Goal: Task Accomplishment & Management: Manage account settings

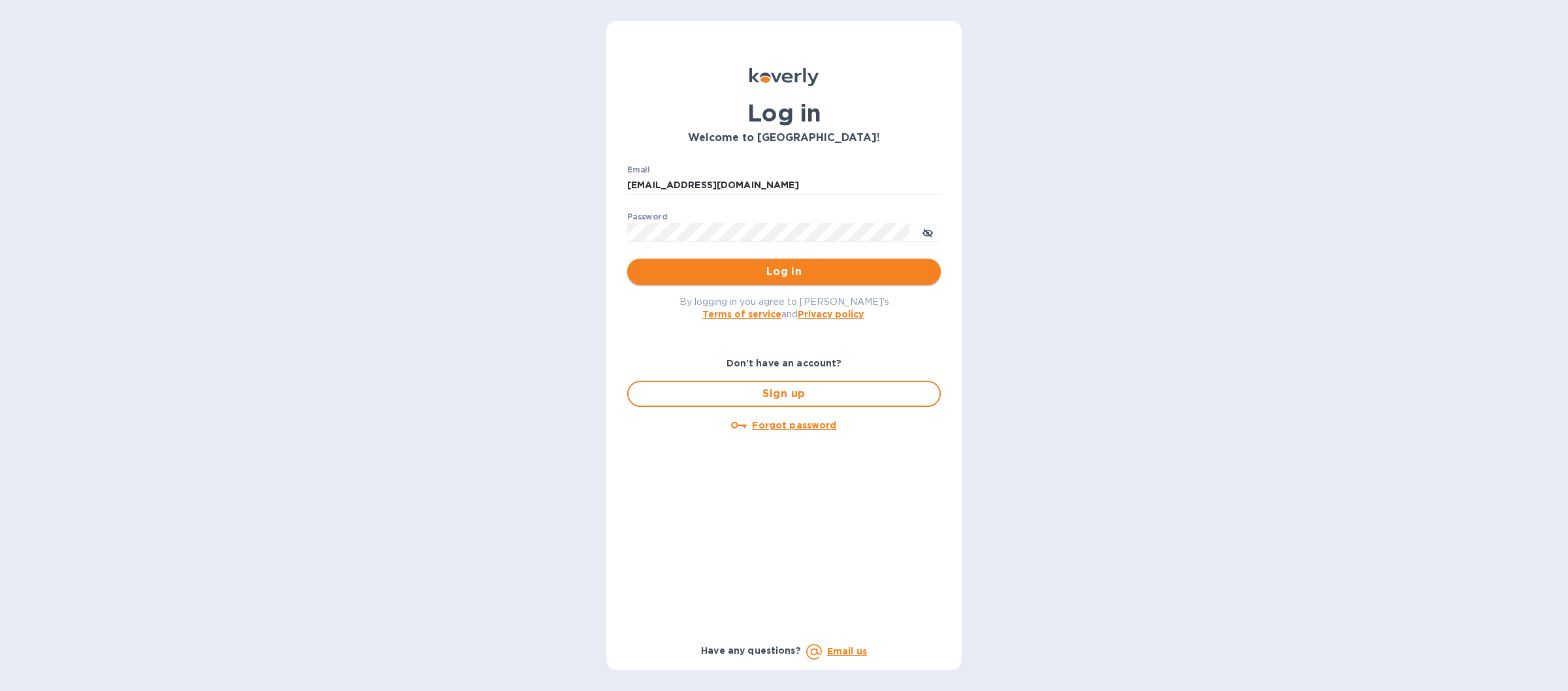
click at [734, 274] on span "Log in" at bounding box center [784, 272] width 292 height 16
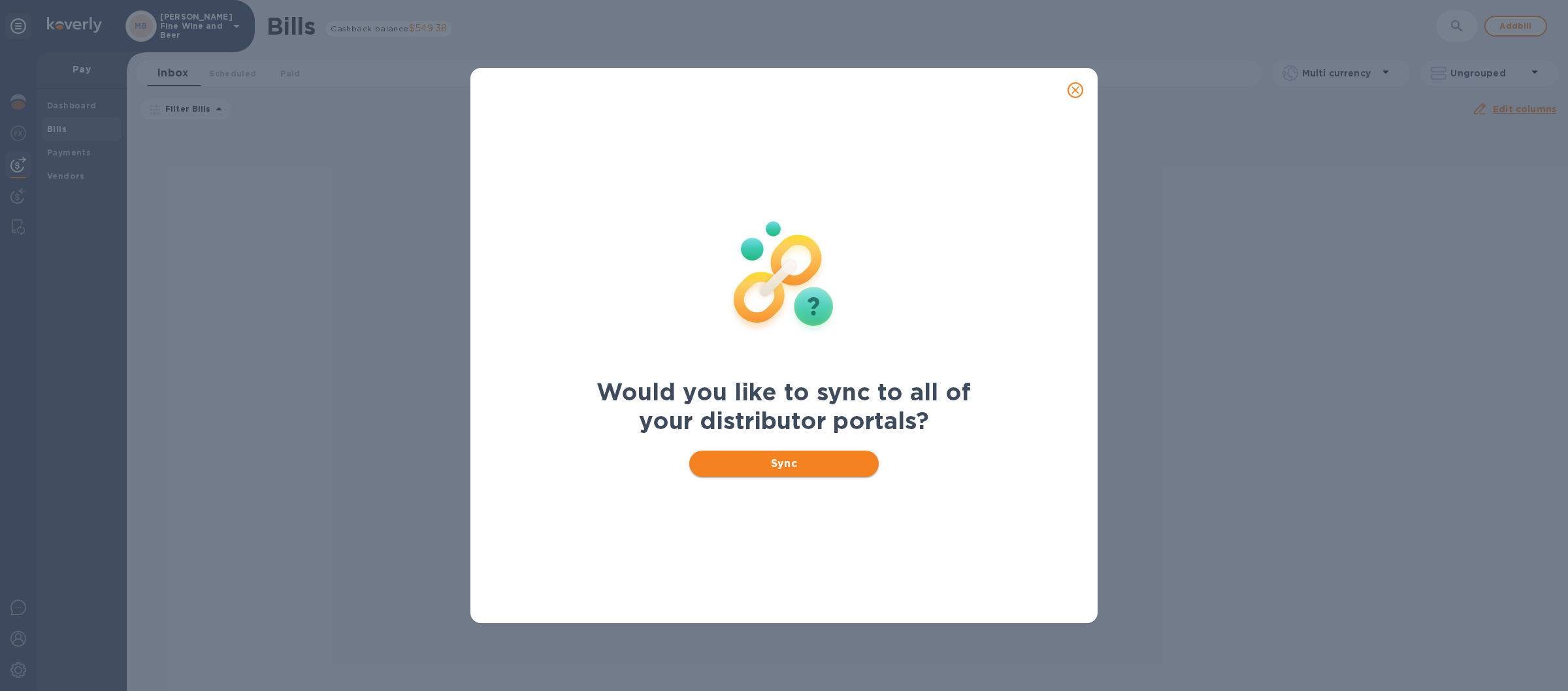
drag, startPoint x: 751, startPoint y: 461, endPoint x: 747, endPoint y: 467, distance: 7.2
click at [754, 464] on span "Sync" at bounding box center [784, 463] width 169 height 16
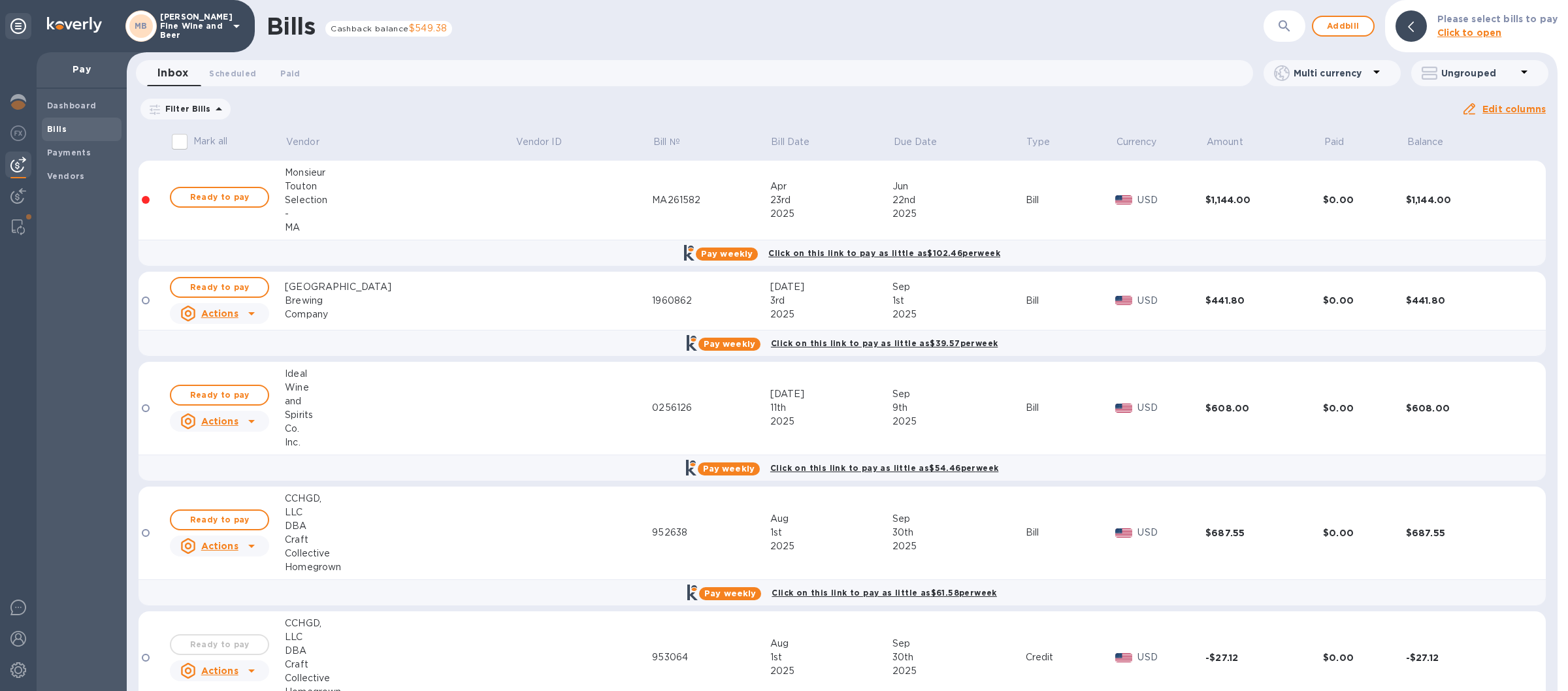
click at [235, 21] on icon at bounding box center [236, 26] width 16 height 16
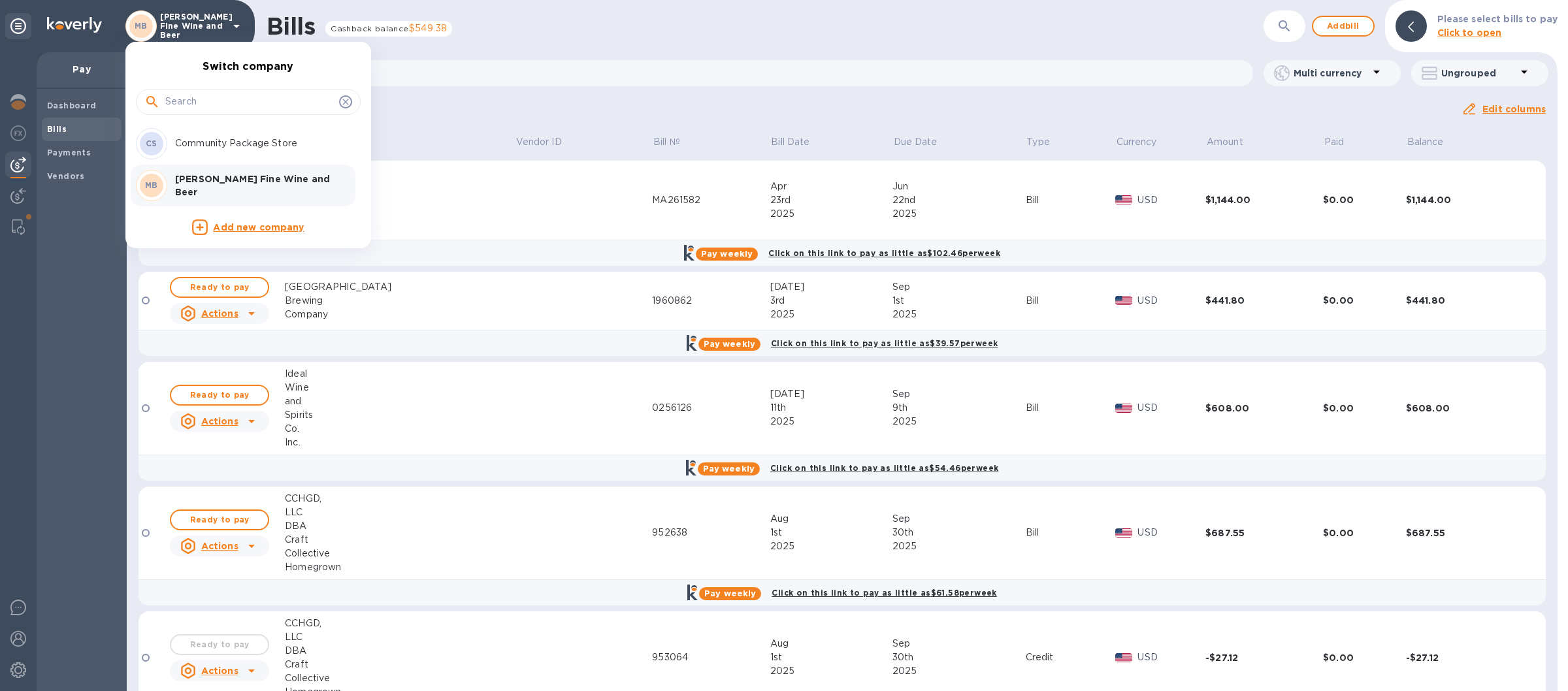
click at [192, 145] on p "Community Package Store" at bounding box center [257, 143] width 164 height 14
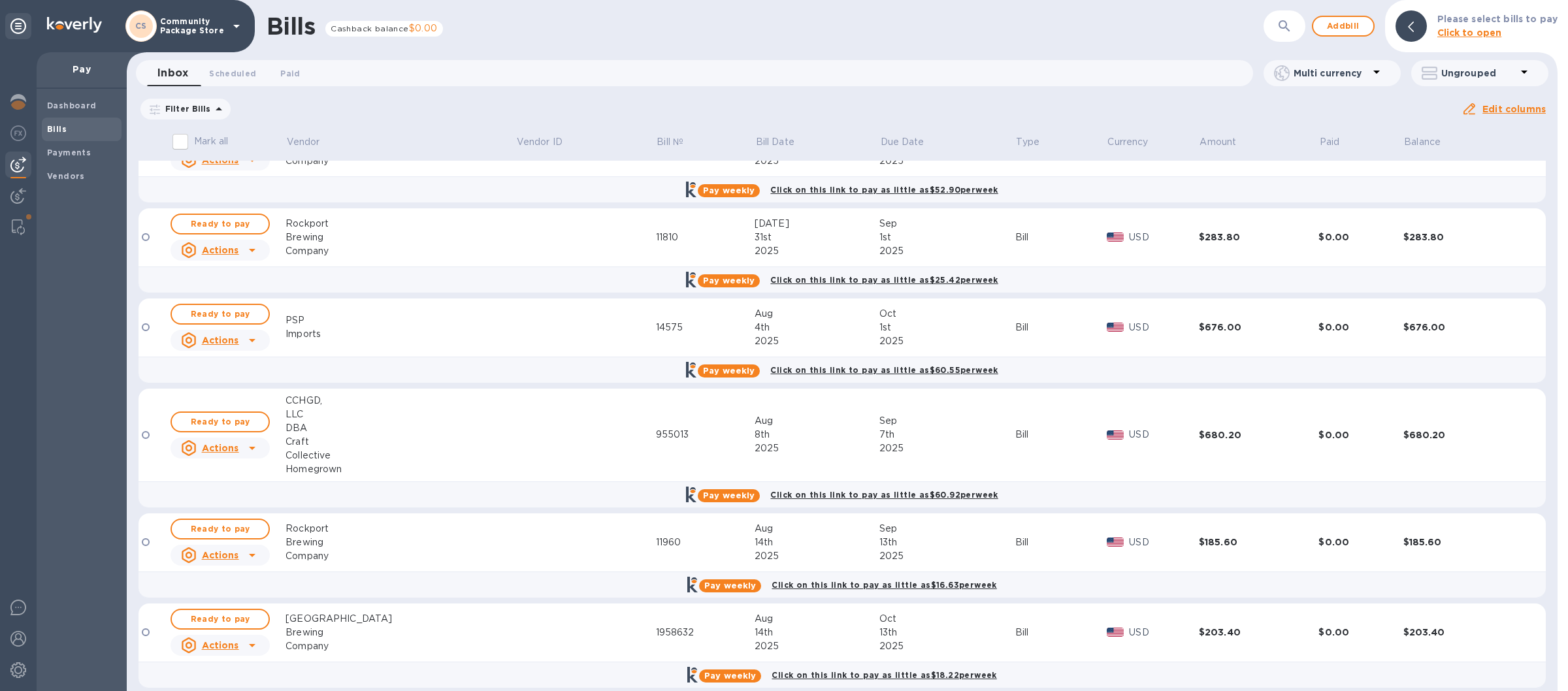
scroll to position [57, 0]
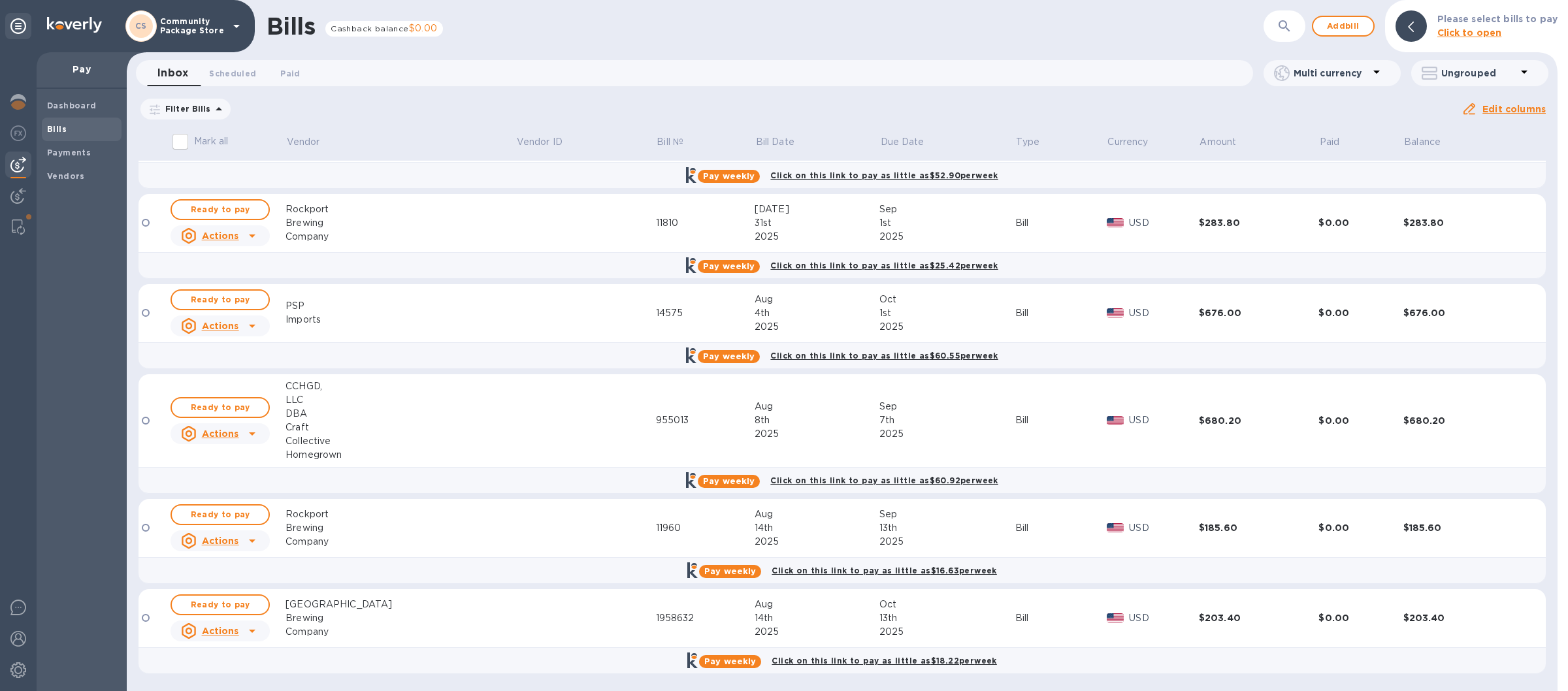
click at [516, 414] on td at bounding box center [586, 420] width 140 height 93
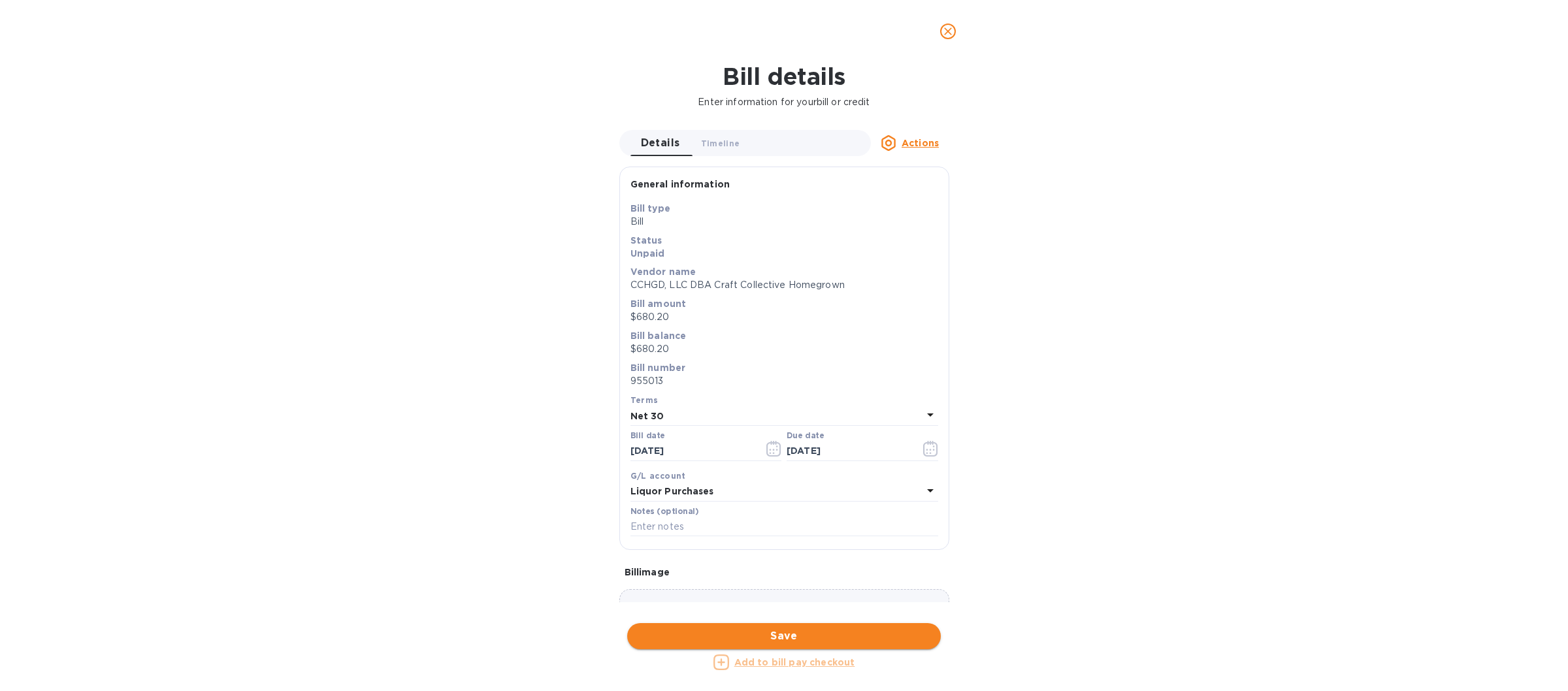
click at [752, 632] on span "Save" at bounding box center [784, 636] width 292 height 16
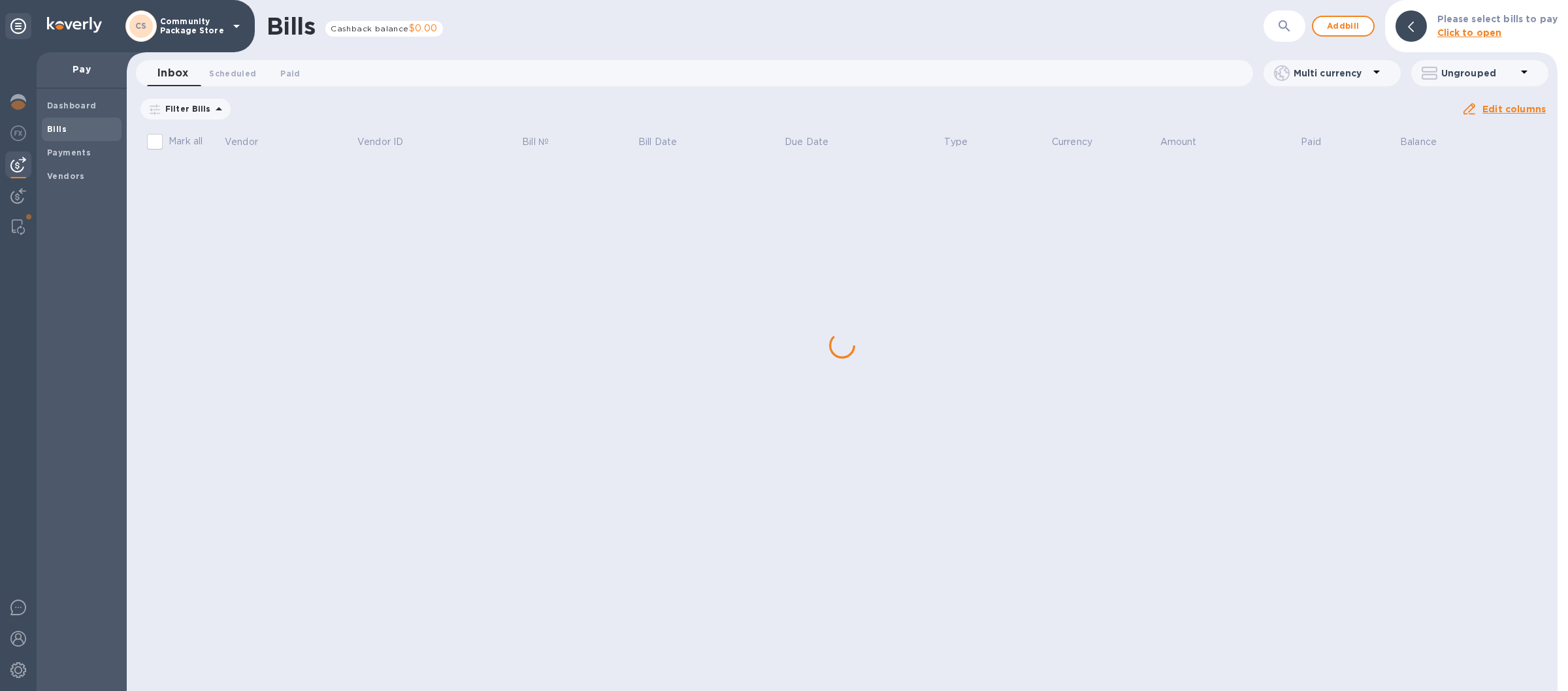
scroll to position [0, 0]
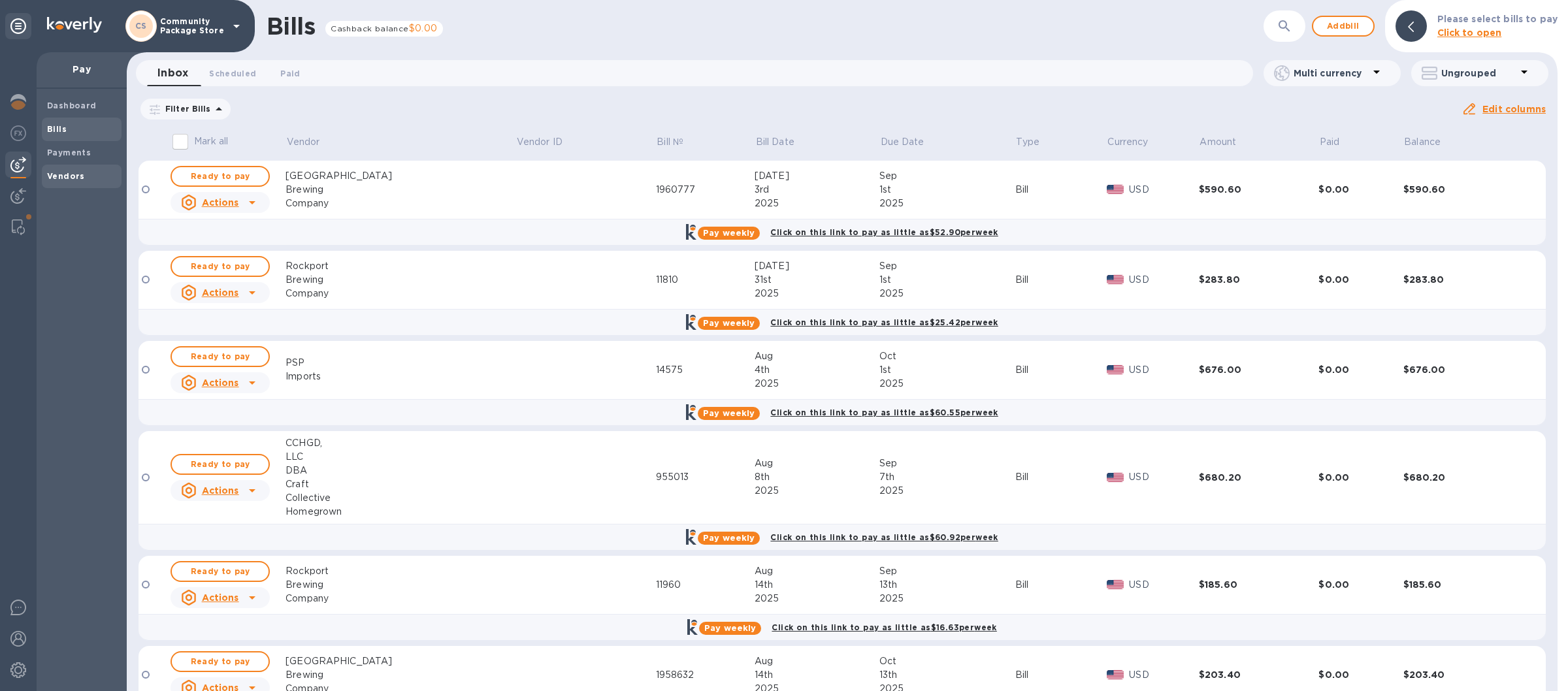
click at [67, 173] on b "Vendors" at bounding box center [66, 176] width 38 height 10
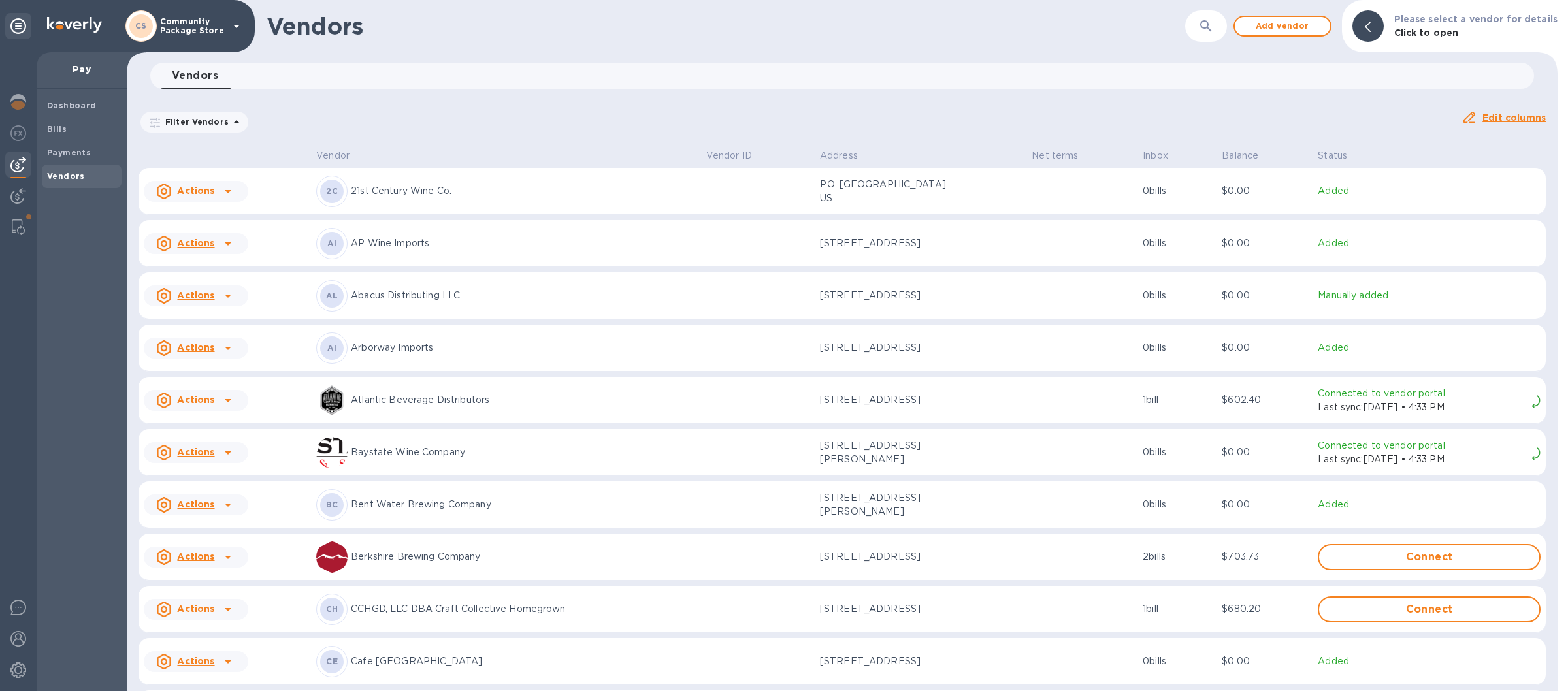
scroll to position [153, 0]
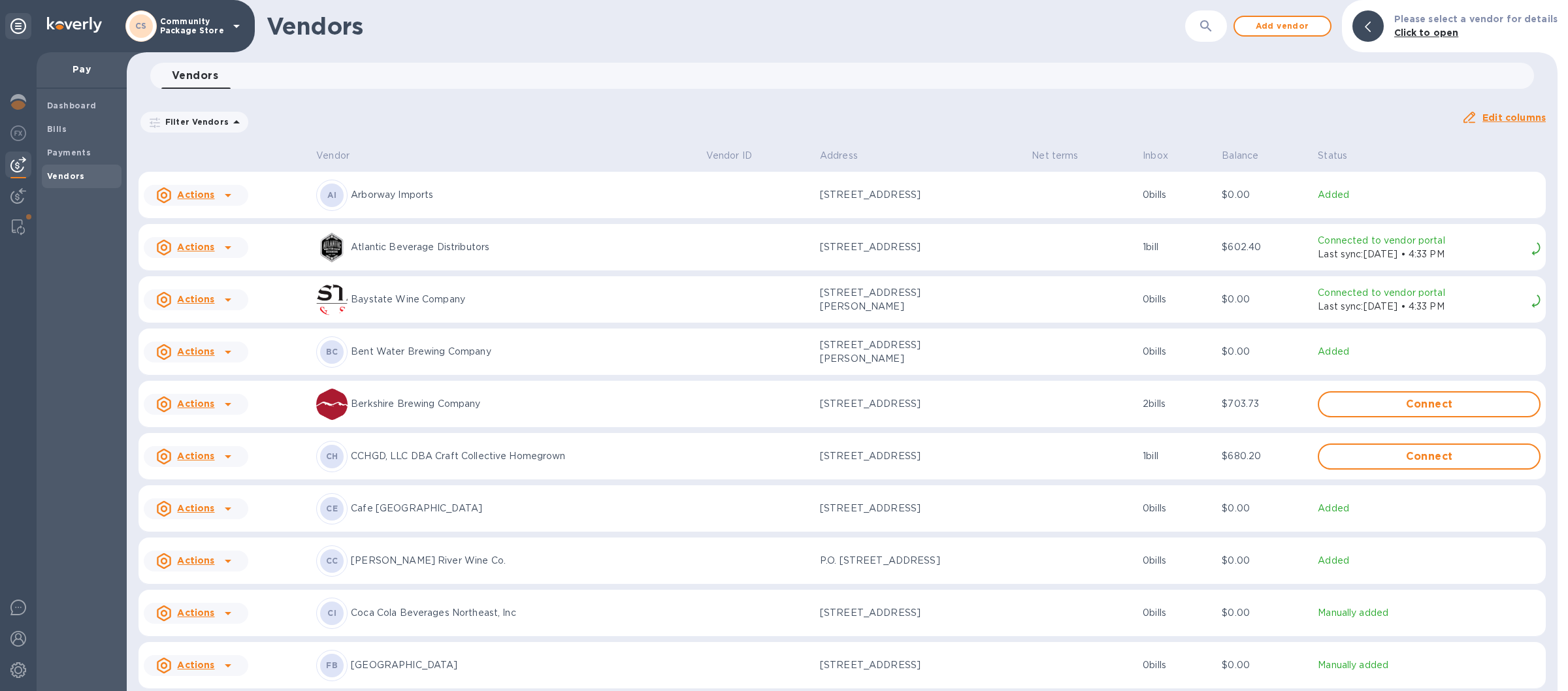
click at [531, 407] on p "Berkshire Brewing Company" at bounding box center [524, 404] width 345 height 14
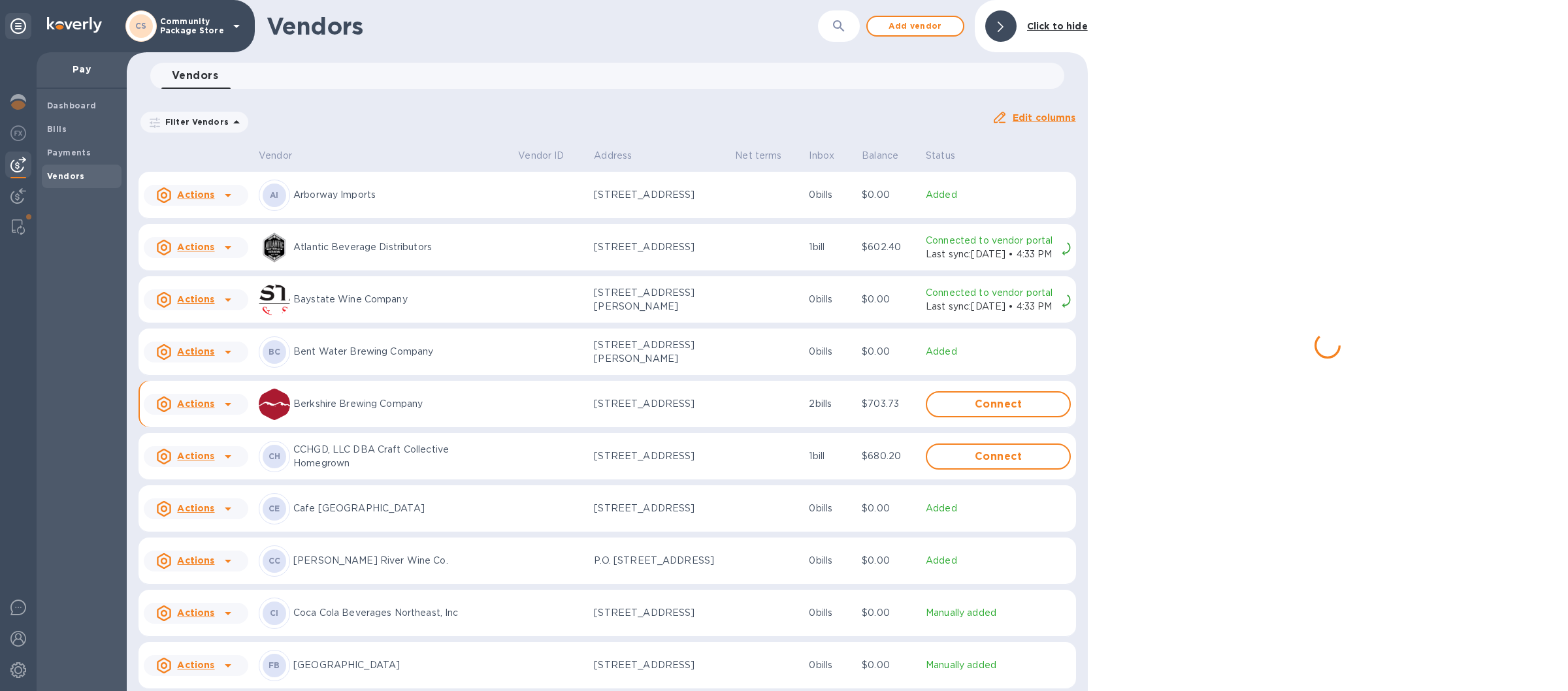
scroll to position [170, 0]
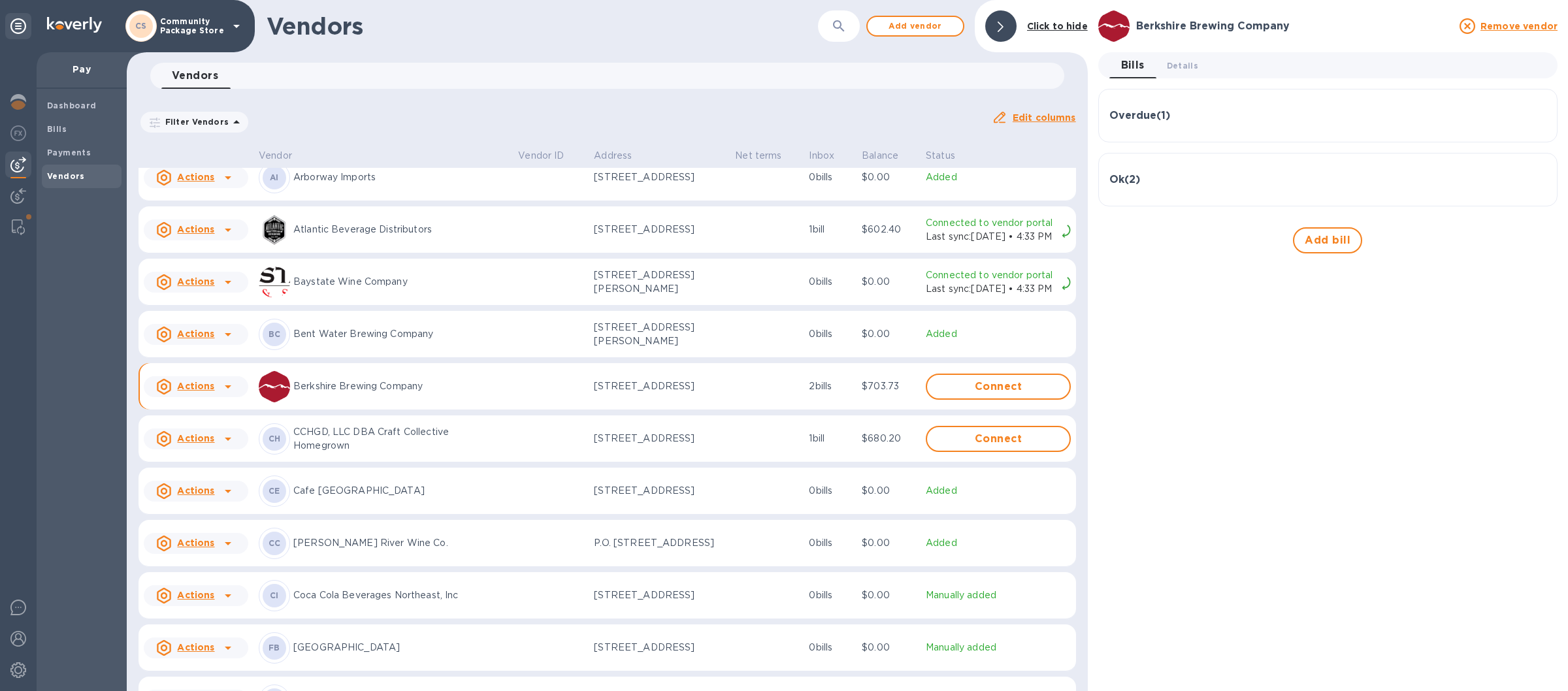
click at [1239, 107] on div "Overdue ( 1 )" at bounding box center [1328, 116] width 437 height 31
click at [1205, 272] on div "Ok ( 2 )" at bounding box center [1328, 272] width 437 height 12
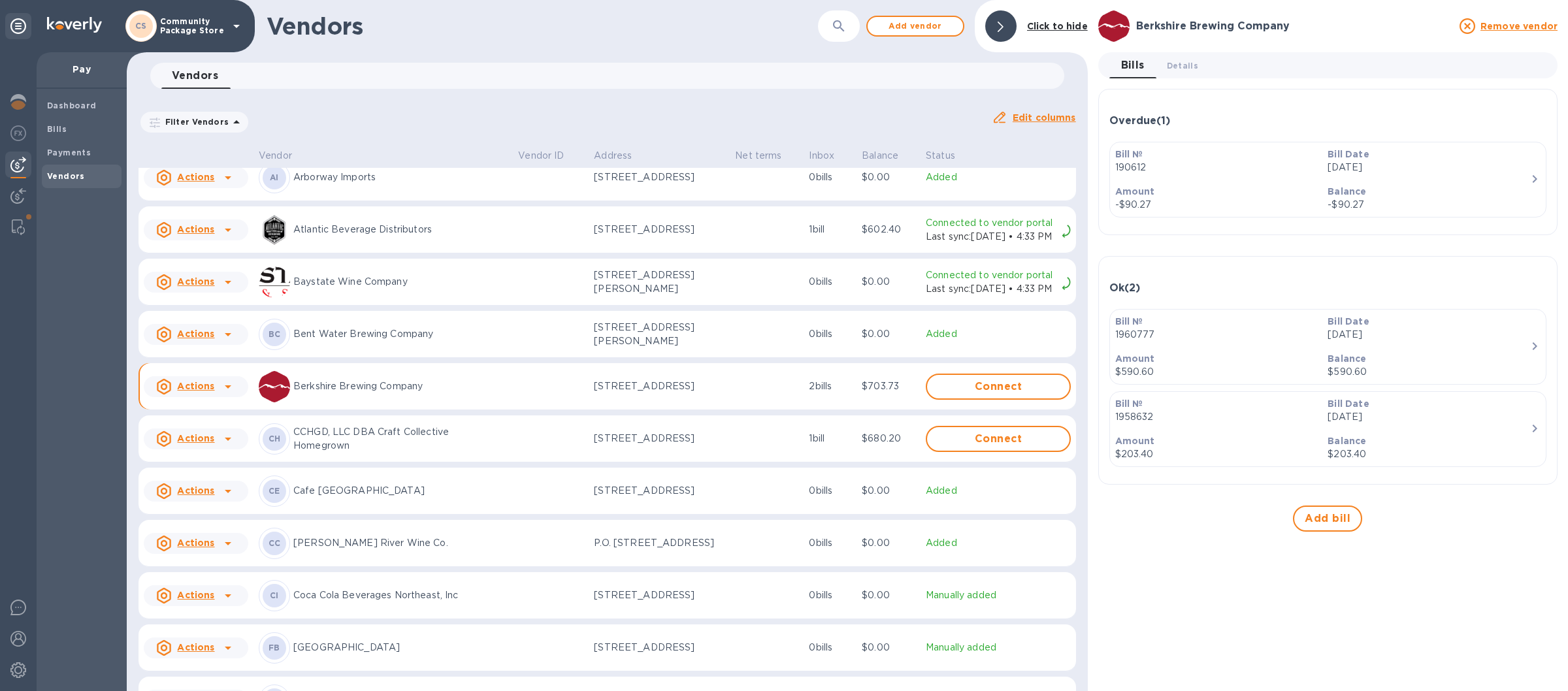
click at [1224, 117] on div "Overdue ( 1 )" at bounding box center [1328, 121] width 437 height 12
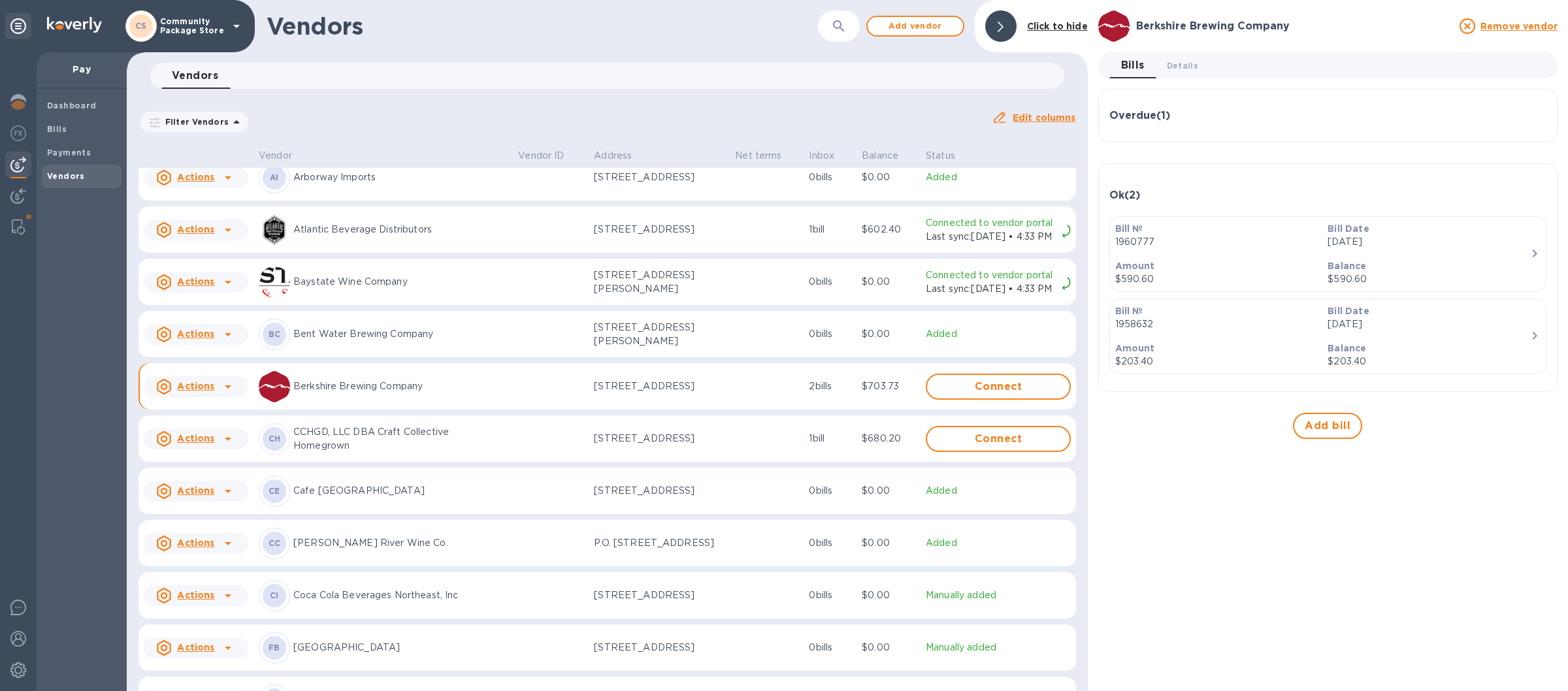
click at [1217, 192] on div "Ok ( 2 )" at bounding box center [1328, 195] width 437 height 12
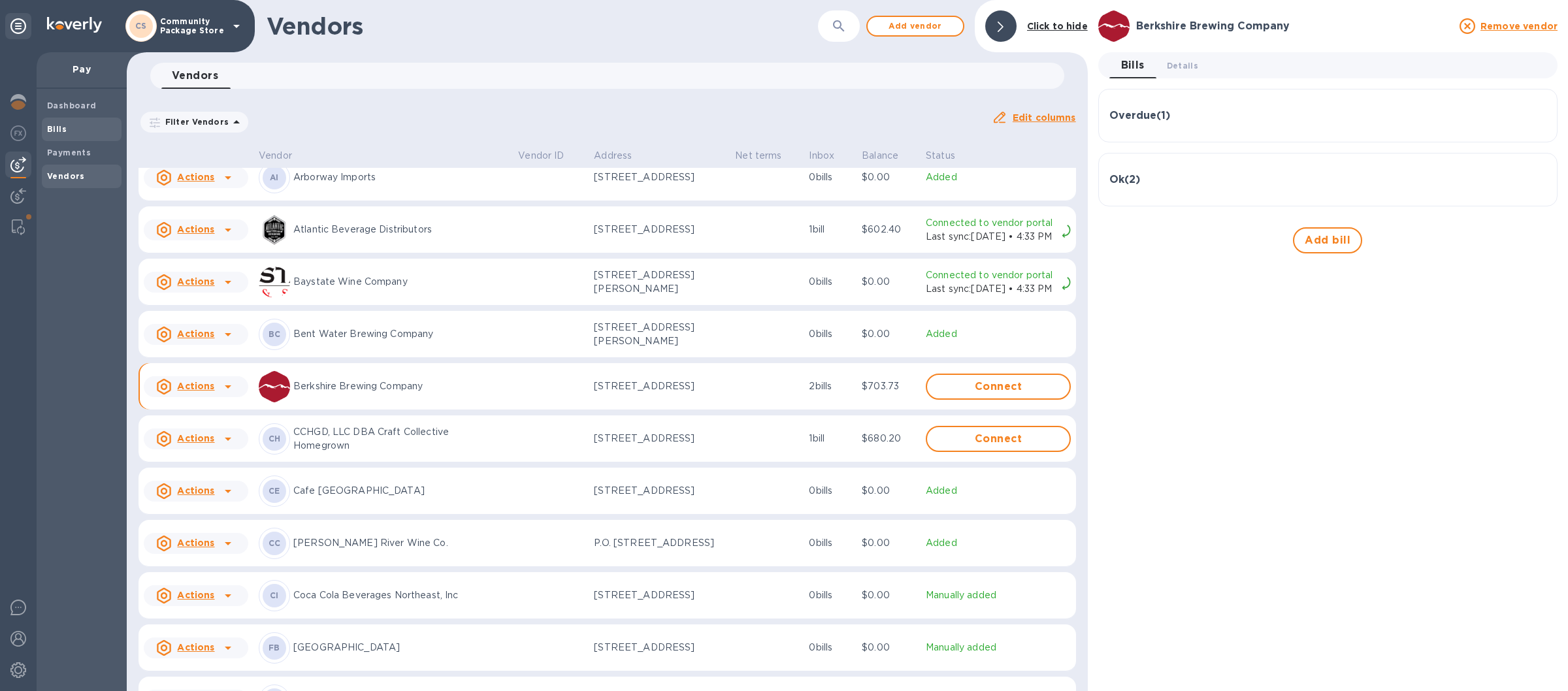
click at [64, 129] on b "Bills" at bounding box center [57, 129] width 20 height 10
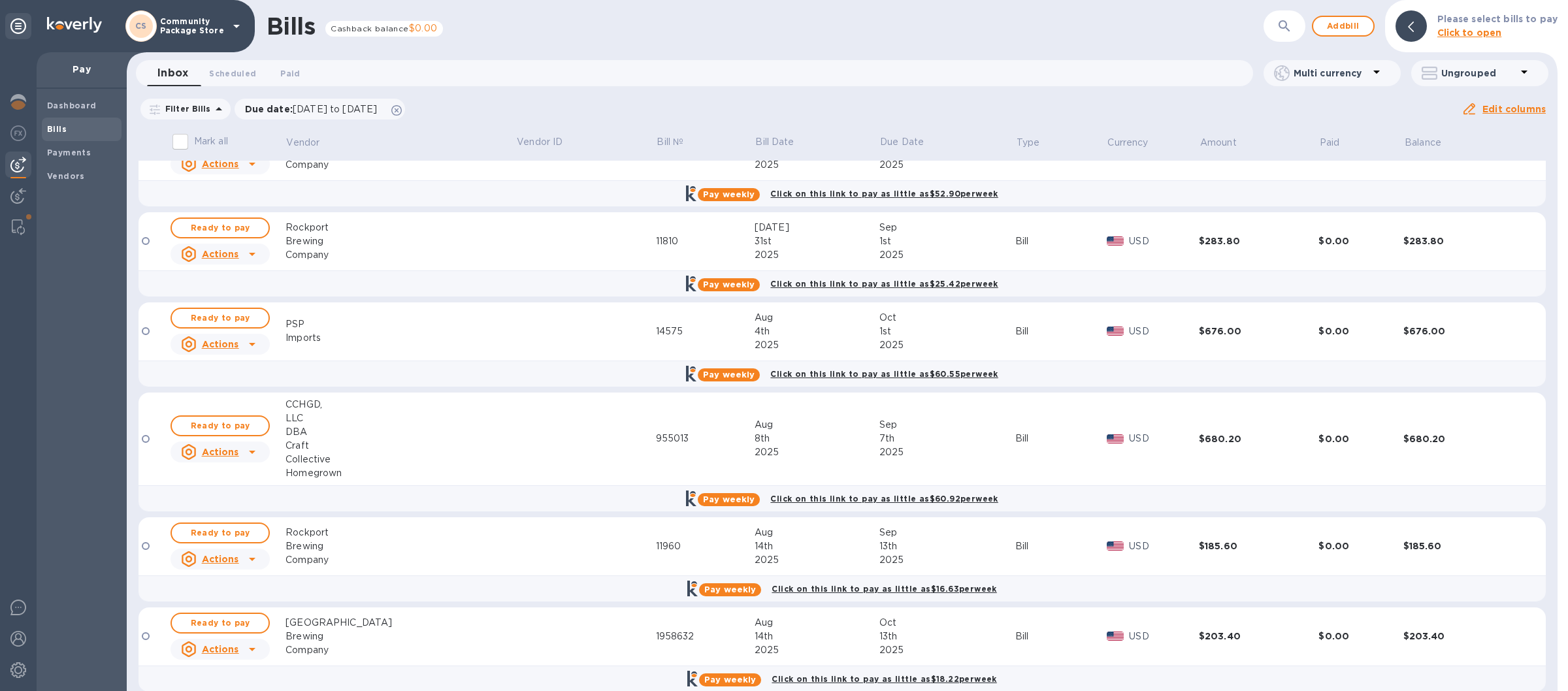
scroll to position [57, 0]
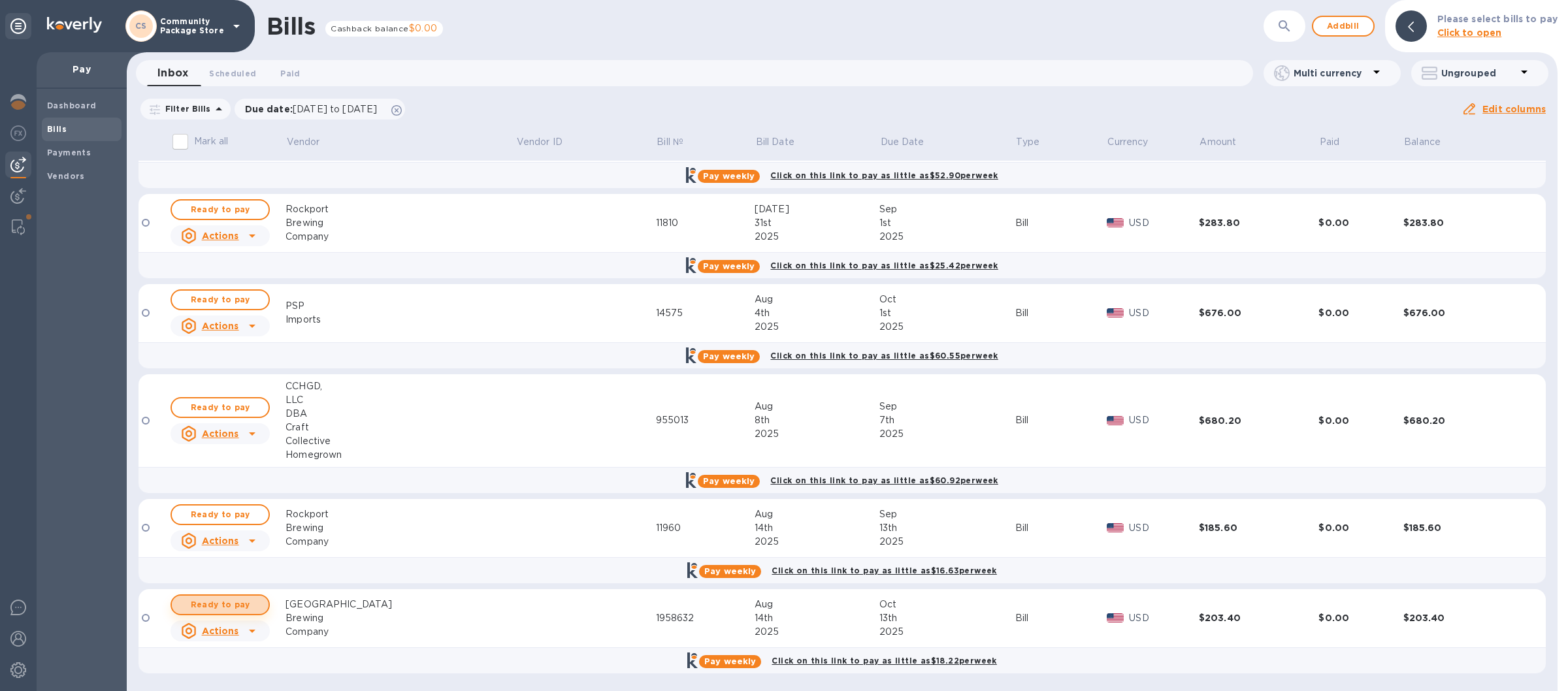
click at [217, 605] on span "Ready to pay" at bounding box center [221, 604] width 76 height 16
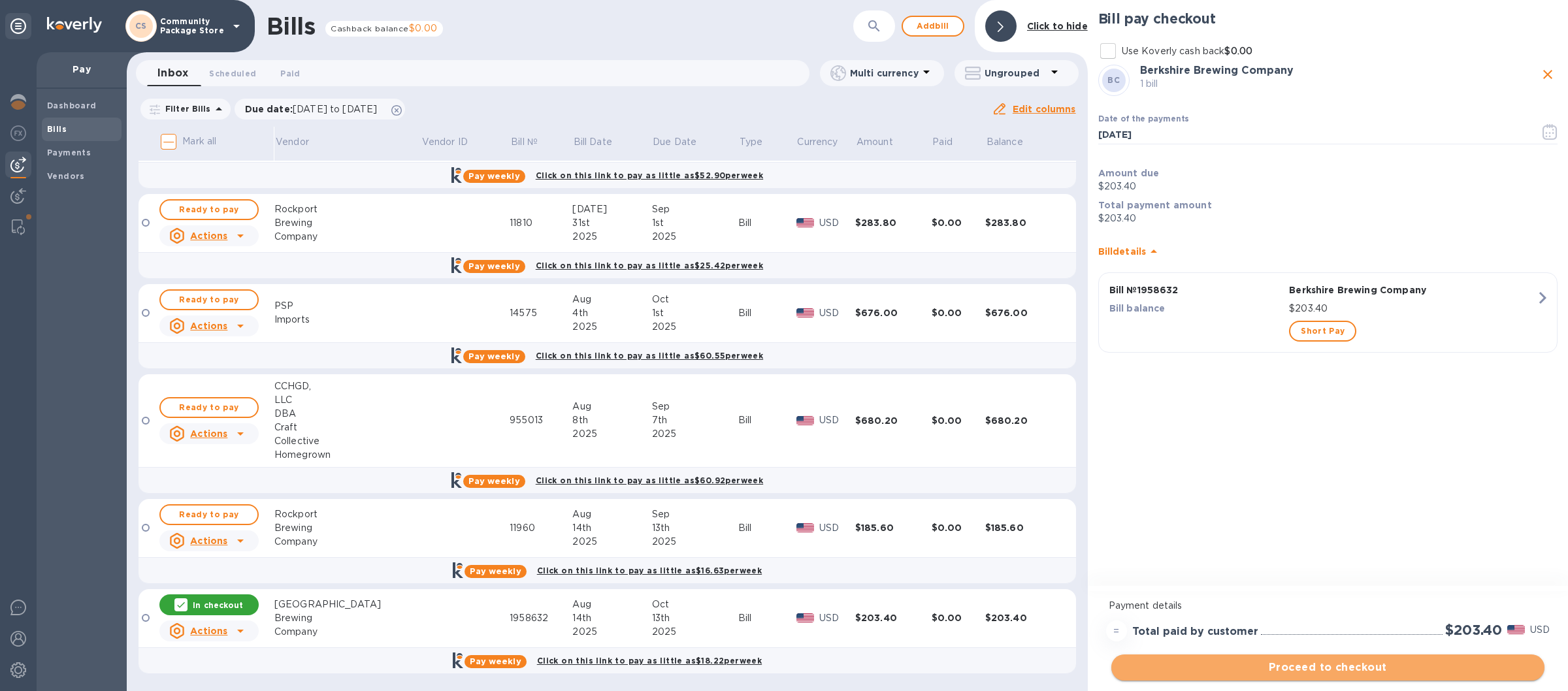
click at [1261, 670] on span "Proceed to checkout" at bounding box center [1328, 667] width 412 height 16
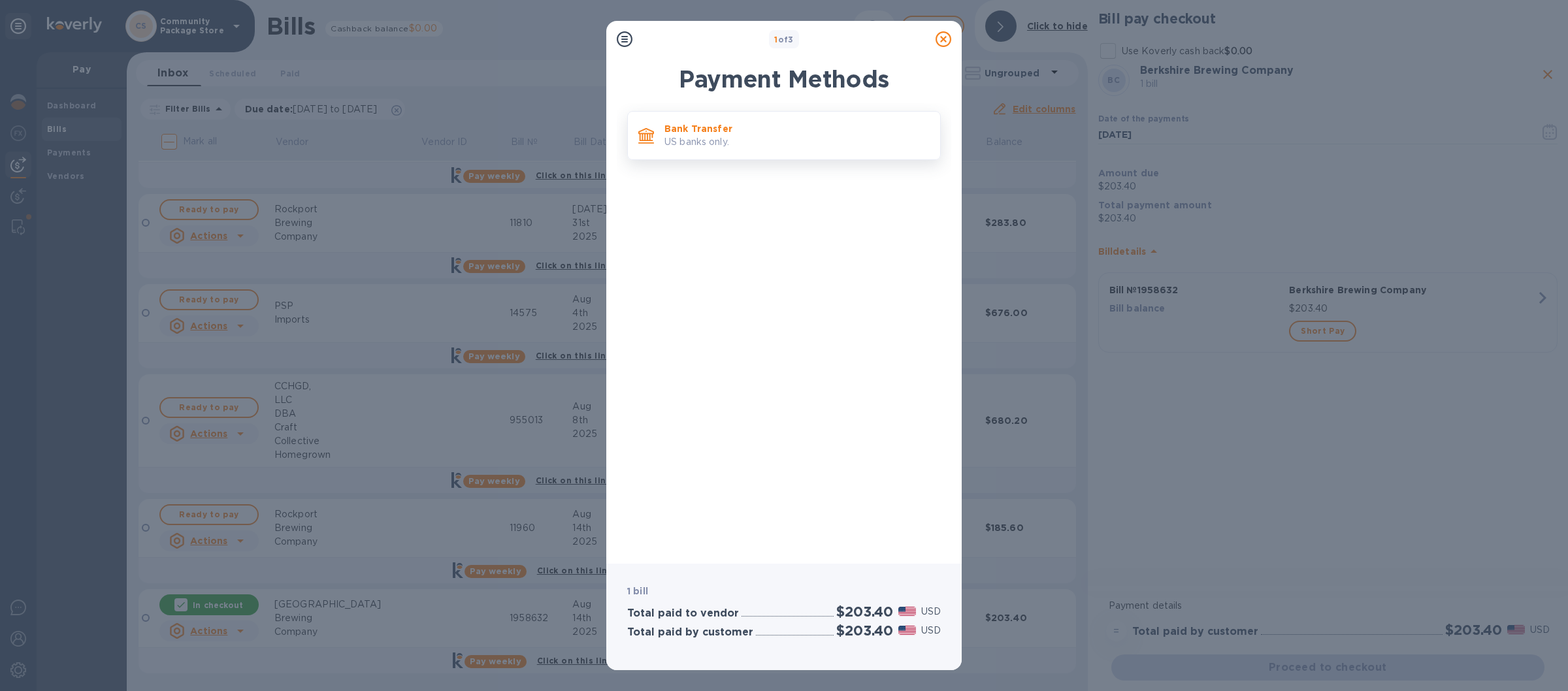
click at [788, 149] on p "US banks only." at bounding box center [796, 142] width 265 height 14
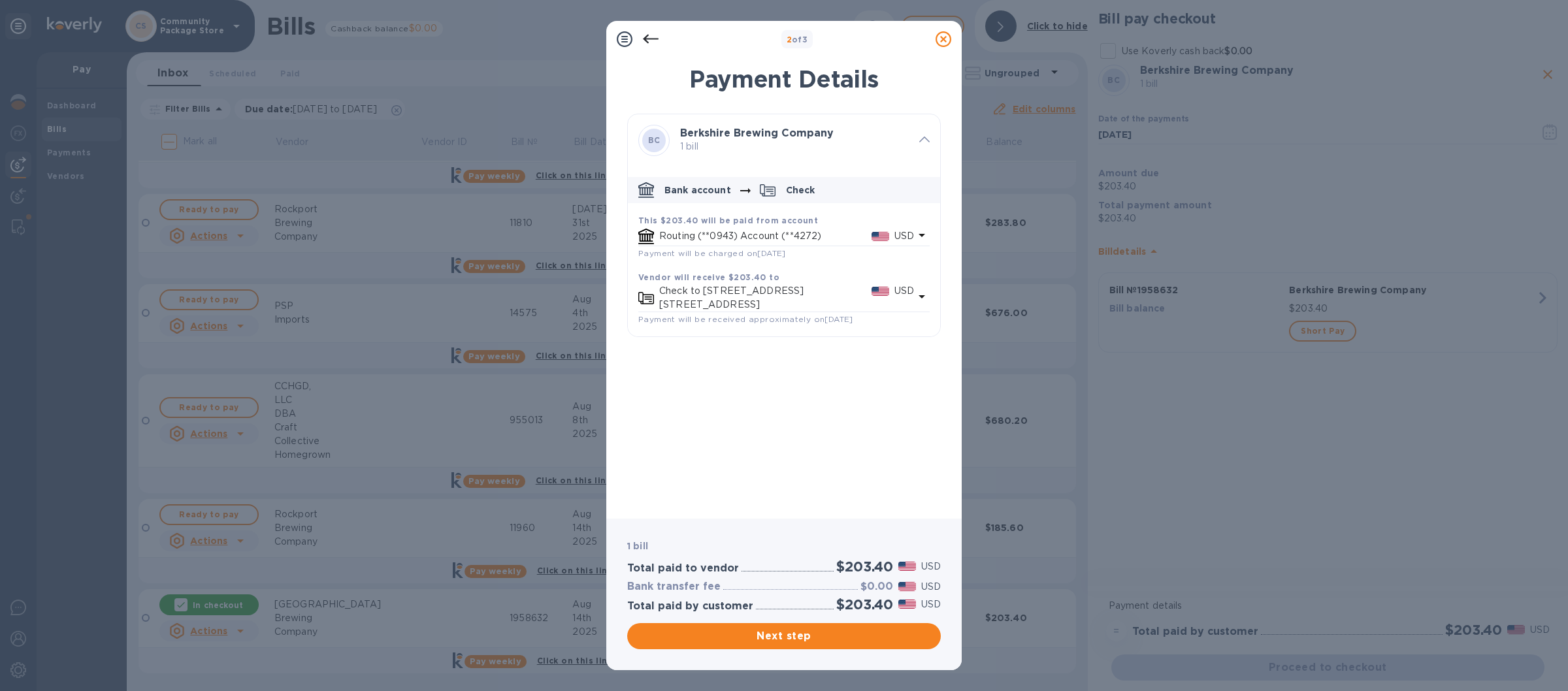
click at [945, 37] on icon at bounding box center [943, 39] width 16 height 16
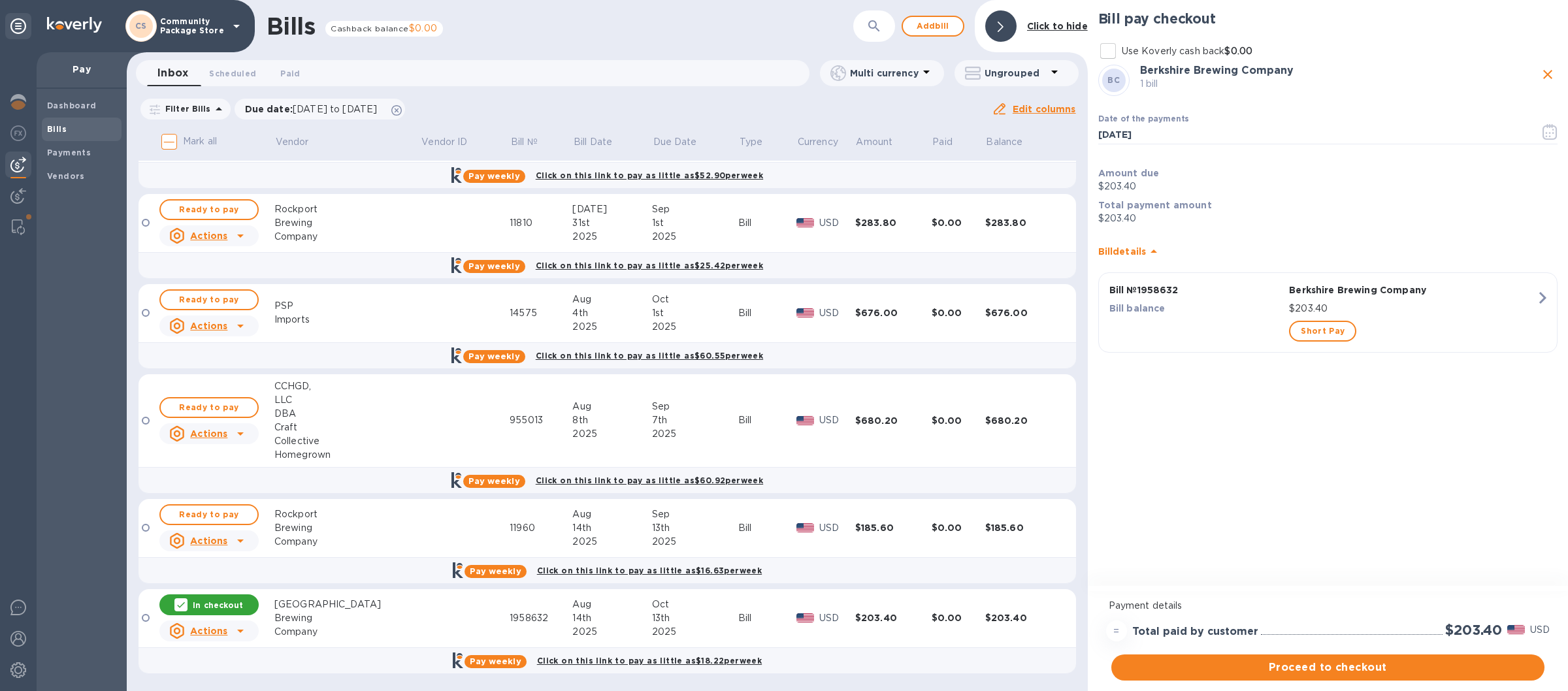
click at [173, 632] on icon at bounding box center [177, 631] width 14 height 16
click at [211, 664] on b "Delete" at bounding box center [214, 663] width 33 height 11
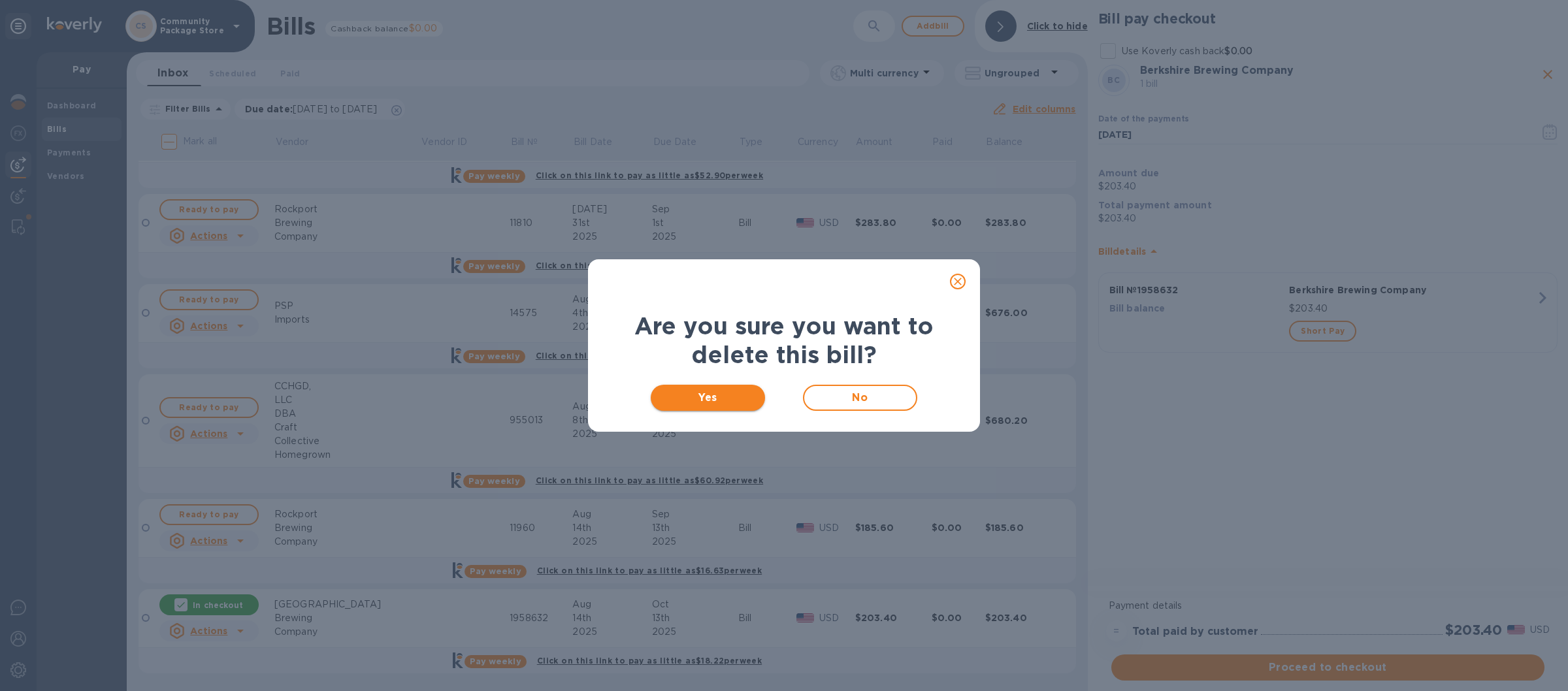
click at [697, 394] on span "Yes" at bounding box center [707, 397] width 93 height 16
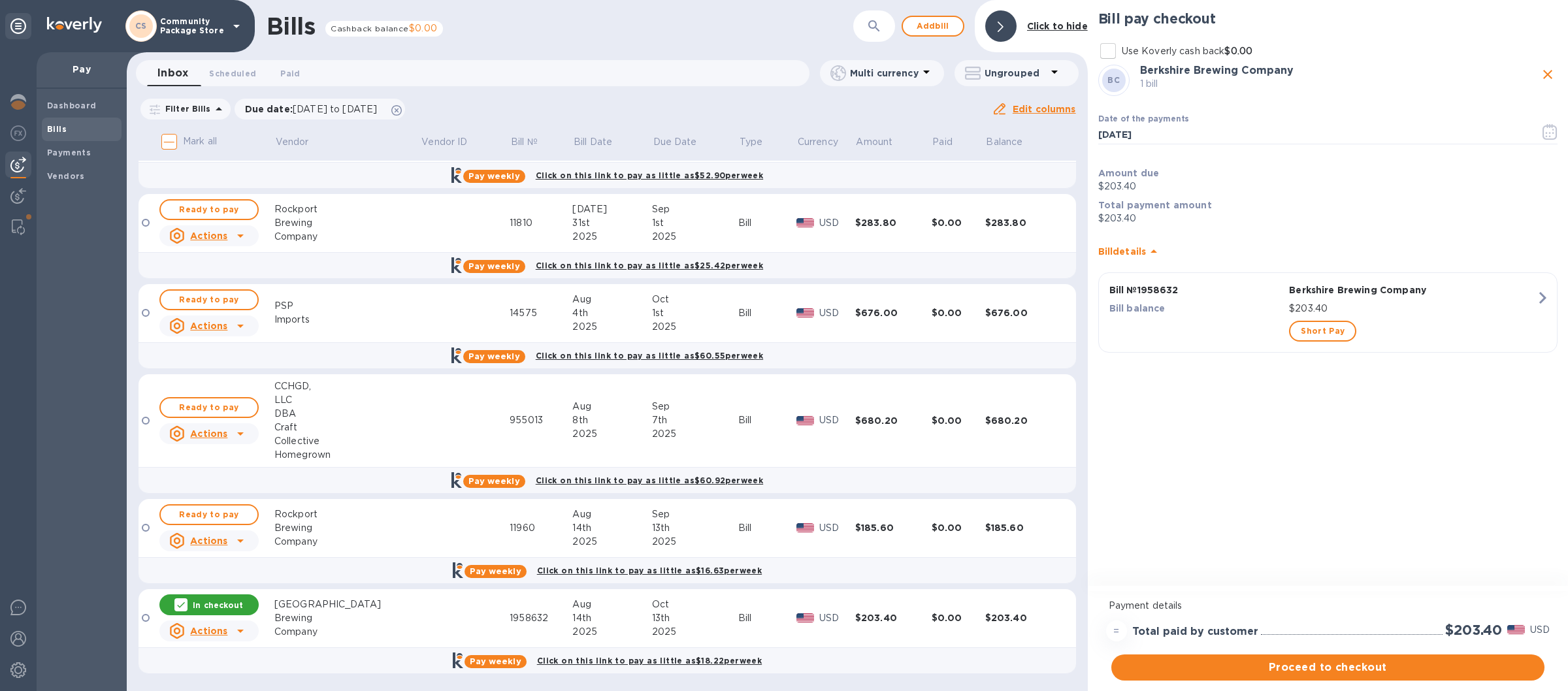
scroll to position [0, 0]
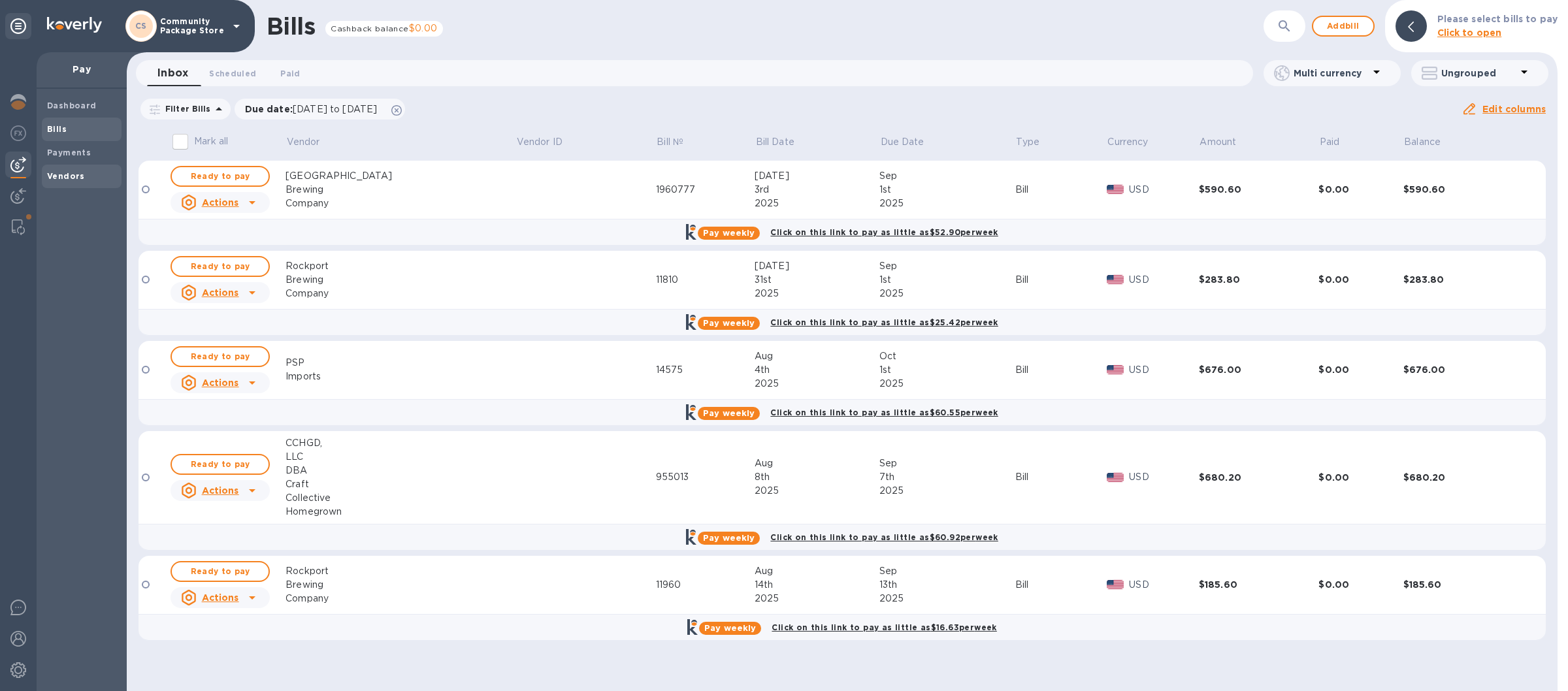
click at [58, 177] on b "Vendors" at bounding box center [66, 176] width 38 height 10
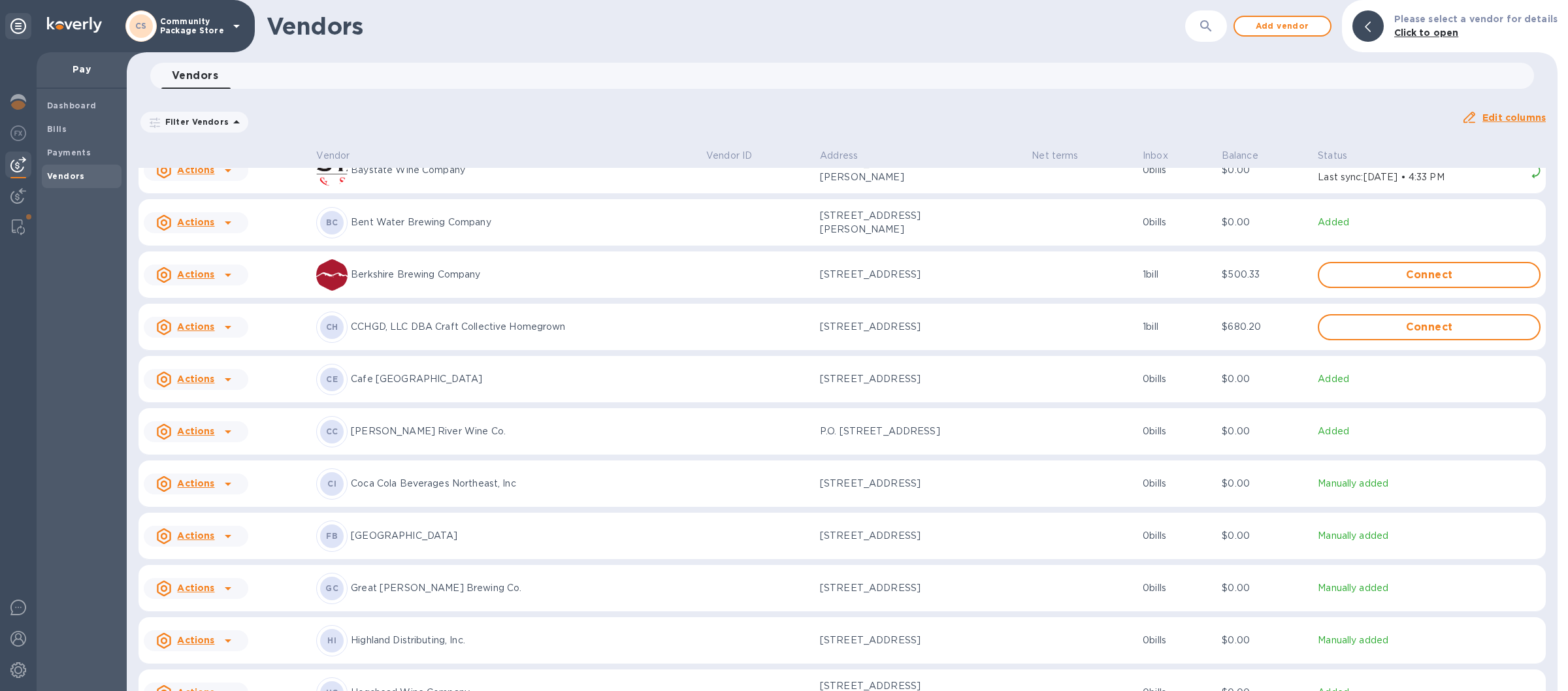
scroll to position [305, 0]
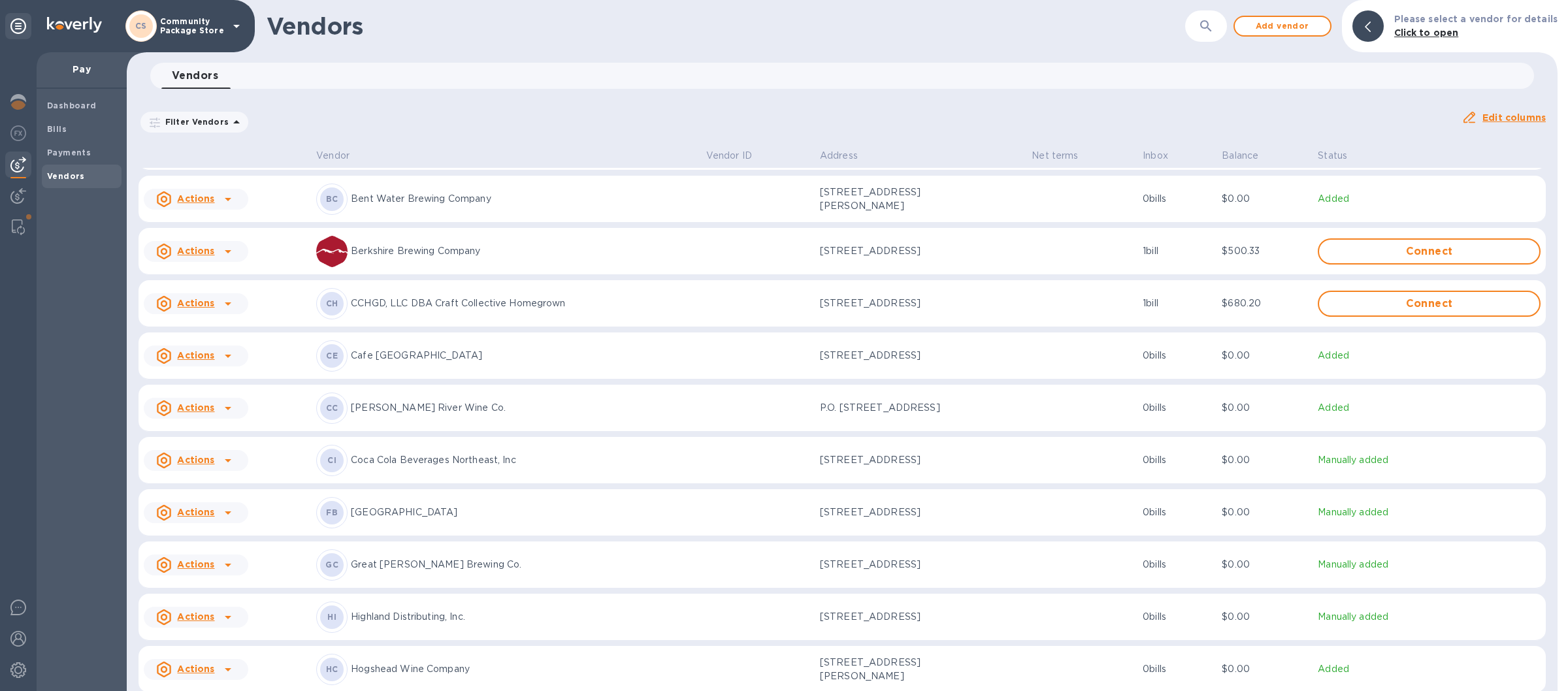
click at [529, 310] on p "CCHGD, LLC DBA Craft Collective Homegrown" at bounding box center [524, 303] width 345 height 14
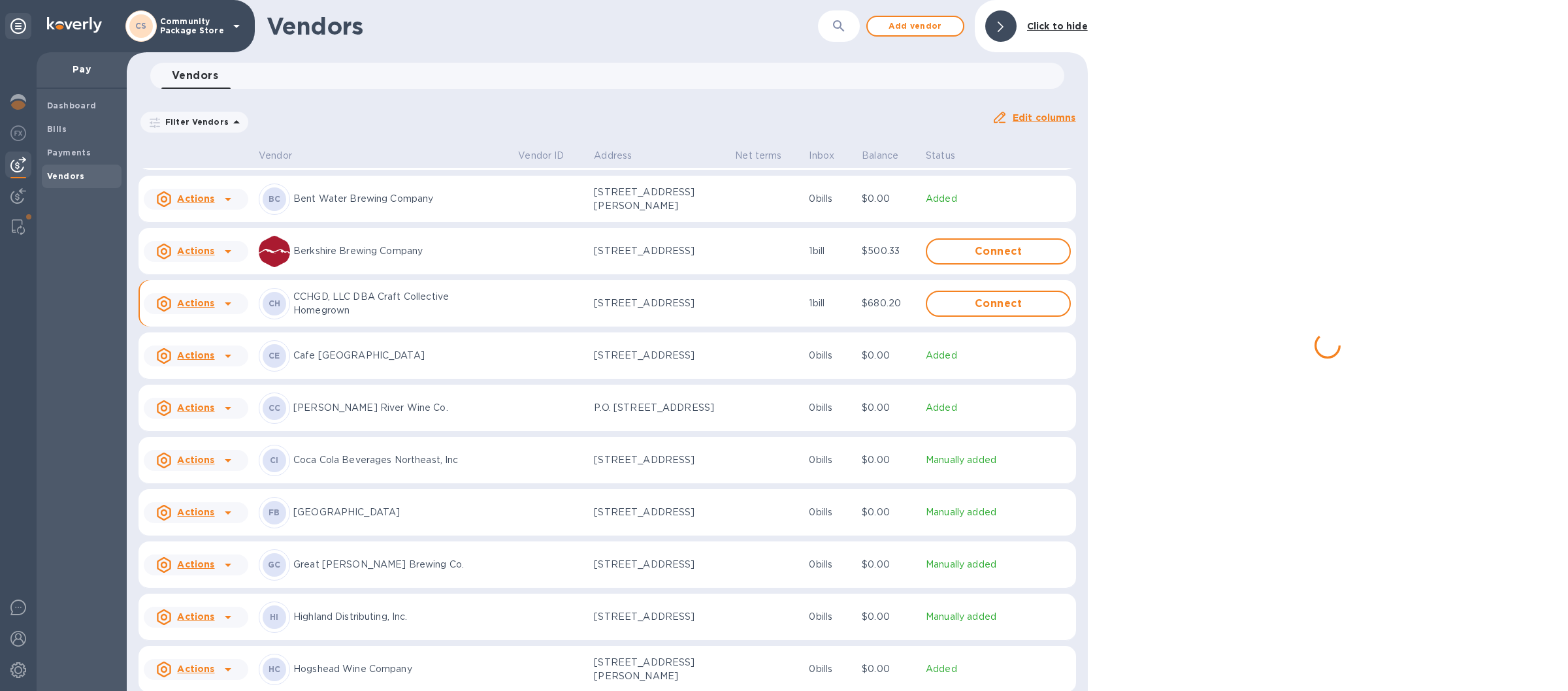
scroll to position [326, 0]
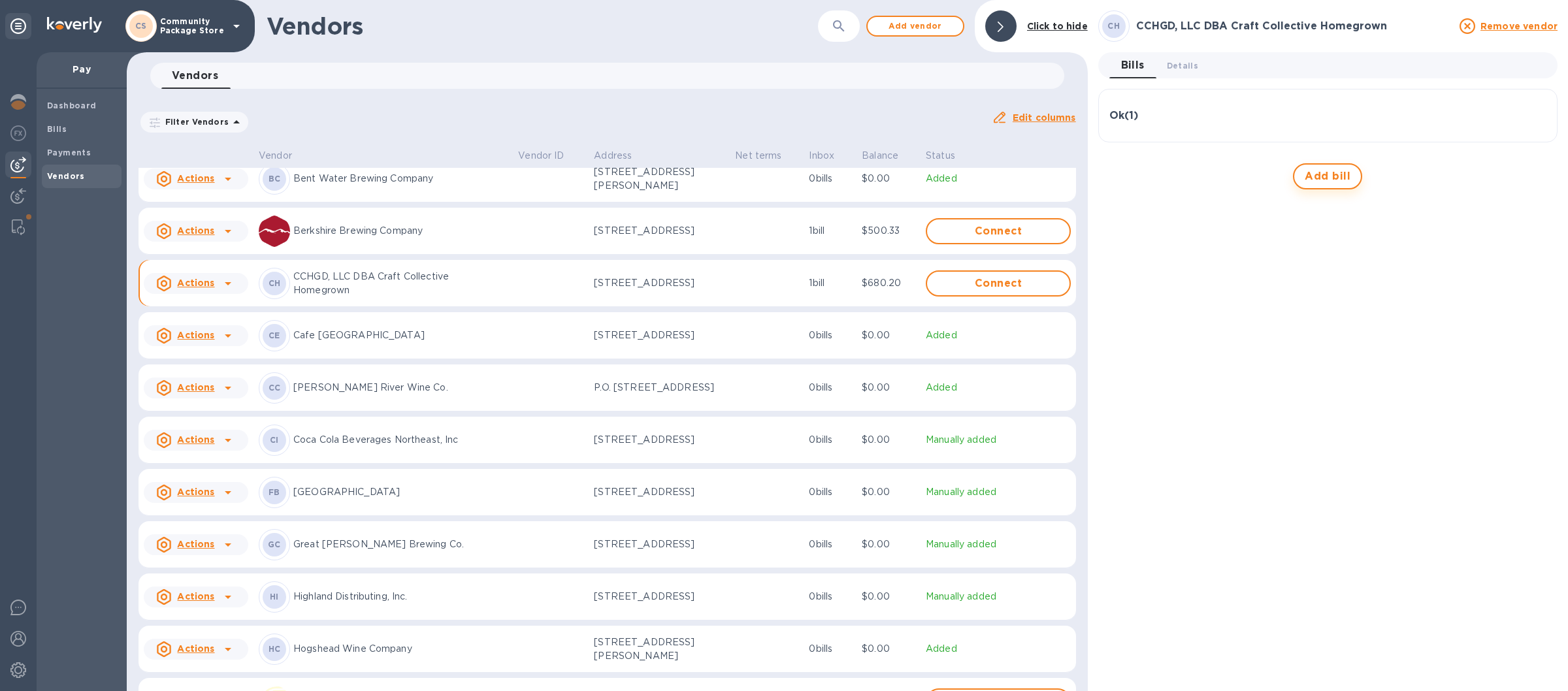
click at [1336, 173] on span "Add bill" at bounding box center [1327, 176] width 45 height 16
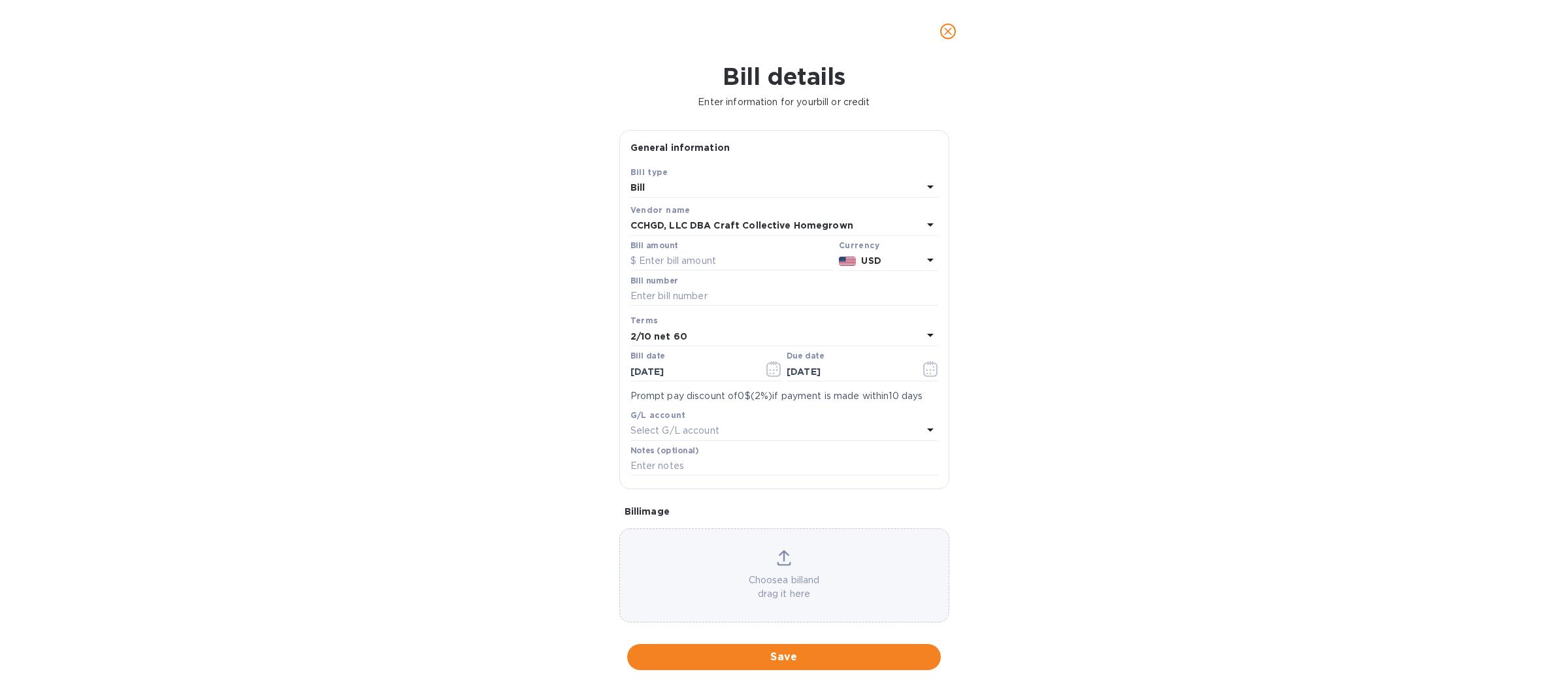
type input "10/17/2025"
click at [683, 263] on input "text" at bounding box center [732, 261] width 203 height 20
type input "516.70"
click at [694, 289] on input "text" at bounding box center [784, 296] width 308 height 20
type input "95748"
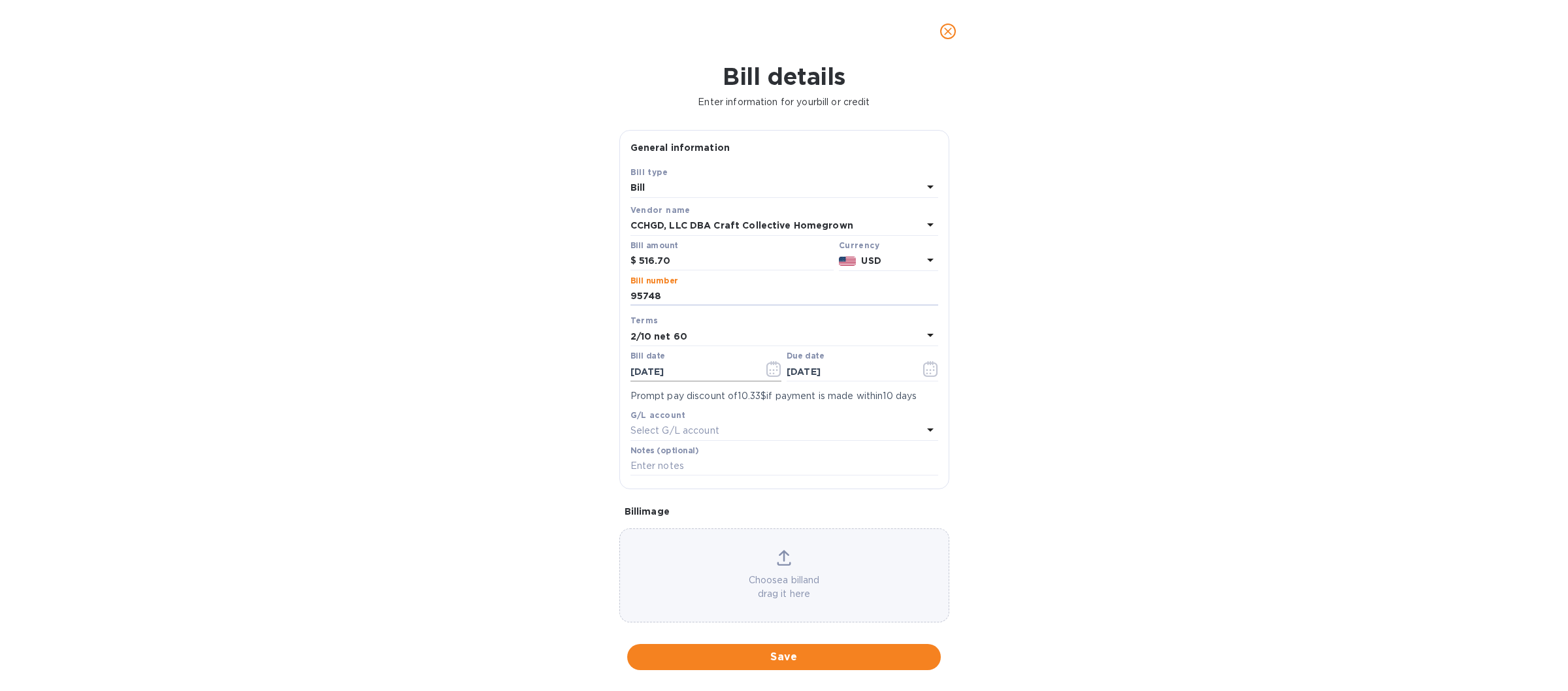
click at [767, 370] on icon "button" at bounding box center [774, 368] width 15 height 16
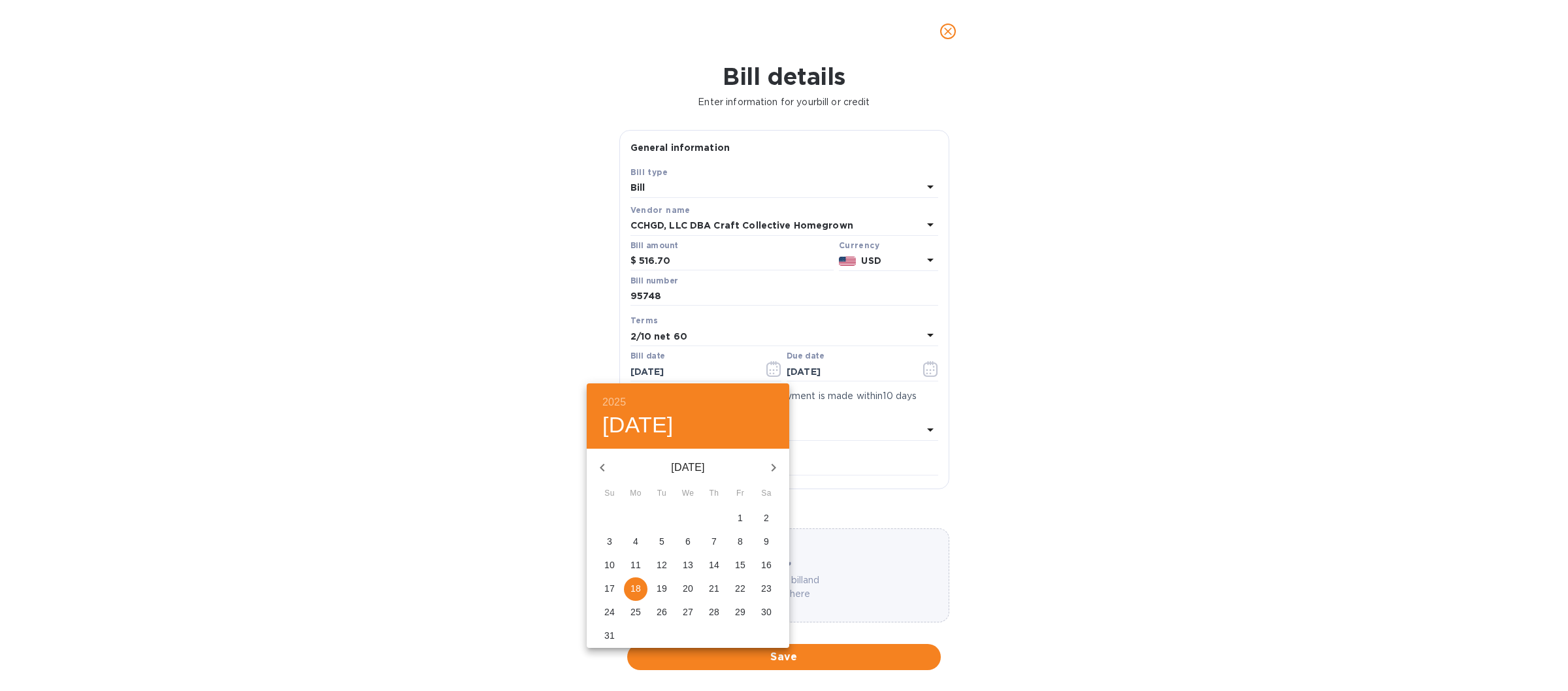
click at [739, 564] on p "15" at bounding box center [740, 565] width 11 height 13
type input "08/15/2025"
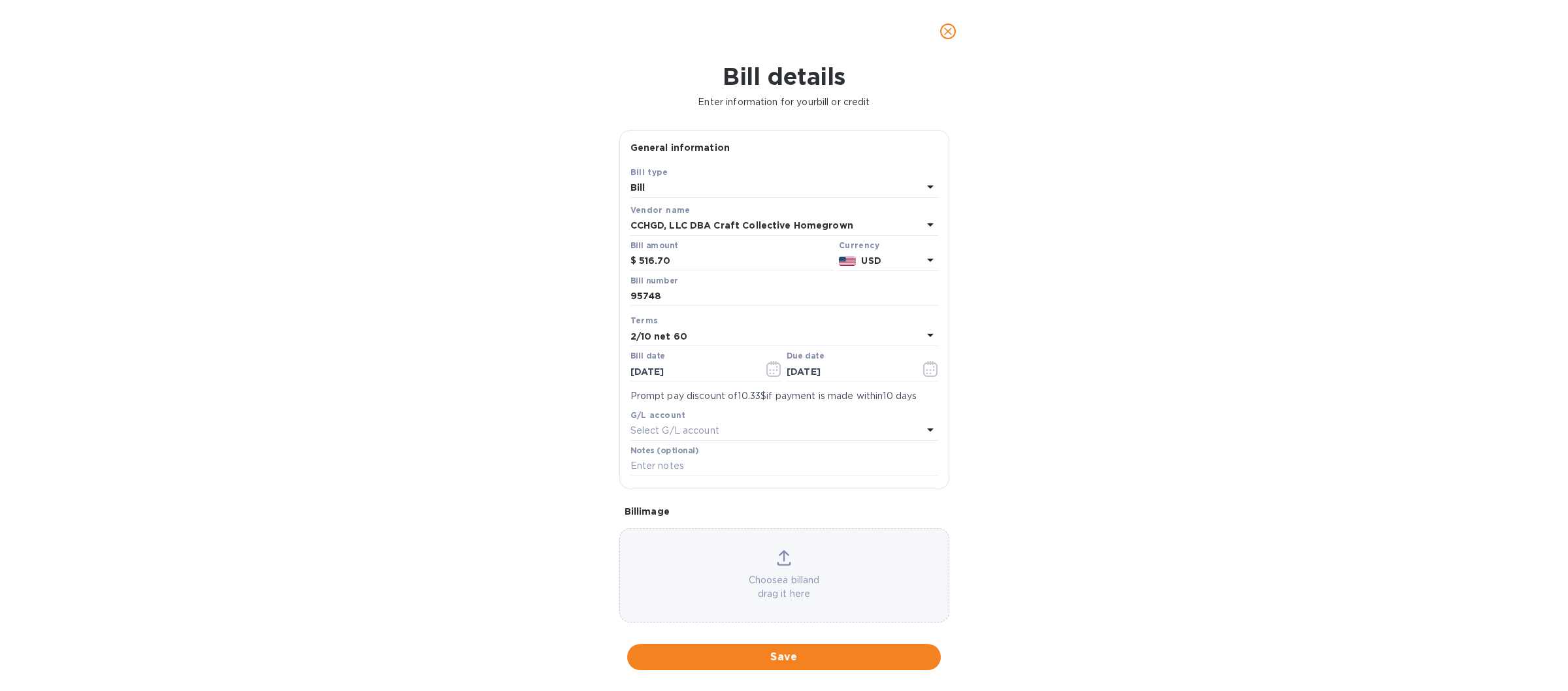
click at [923, 333] on icon at bounding box center [930, 334] width 16 height 16
click at [672, 410] on p "Net 30" at bounding box center [779, 411] width 277 height 14
type input "09/14/2025"
click at [767, 654] on span "Save" at bounding box center [784, 656] width 292 height 16
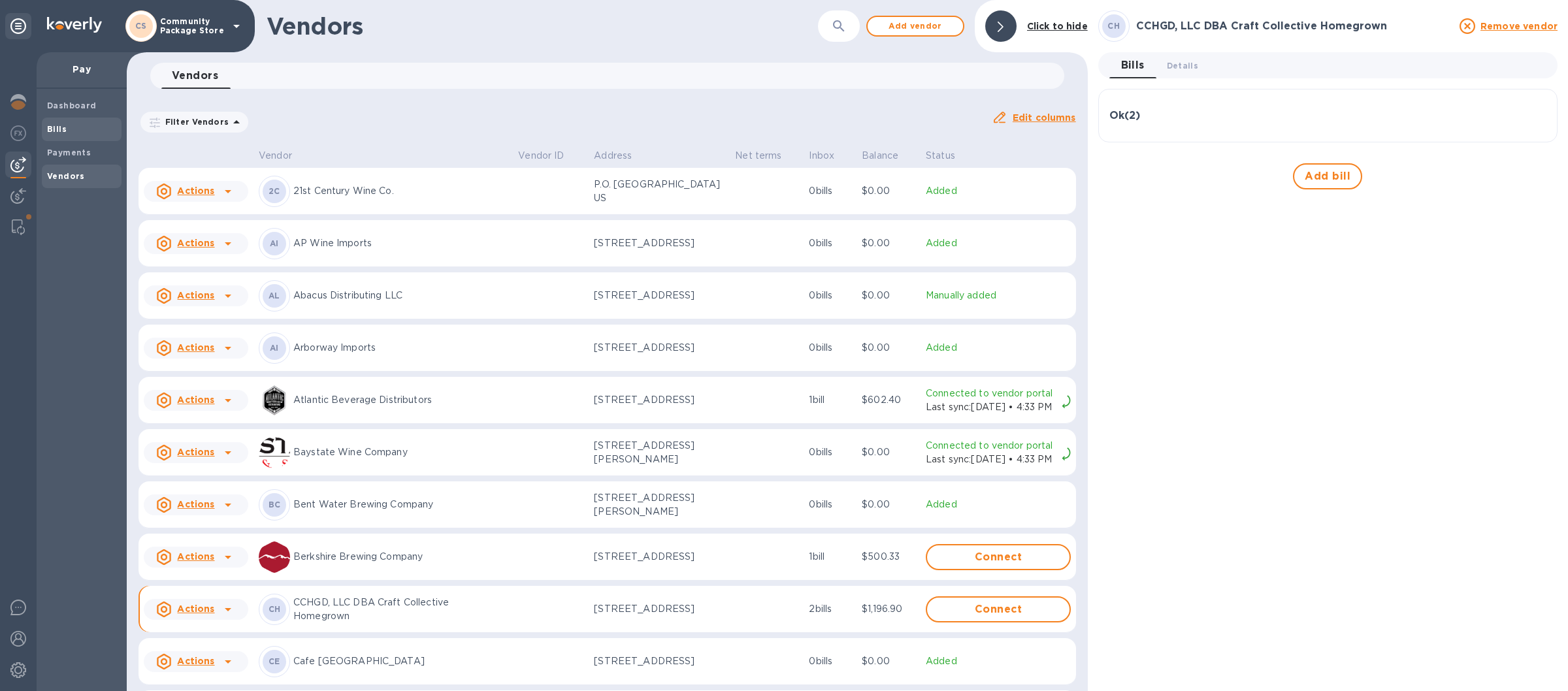
click at [76, 127] on span "Bills" at bounding box center [82, 130] width 69 height 13
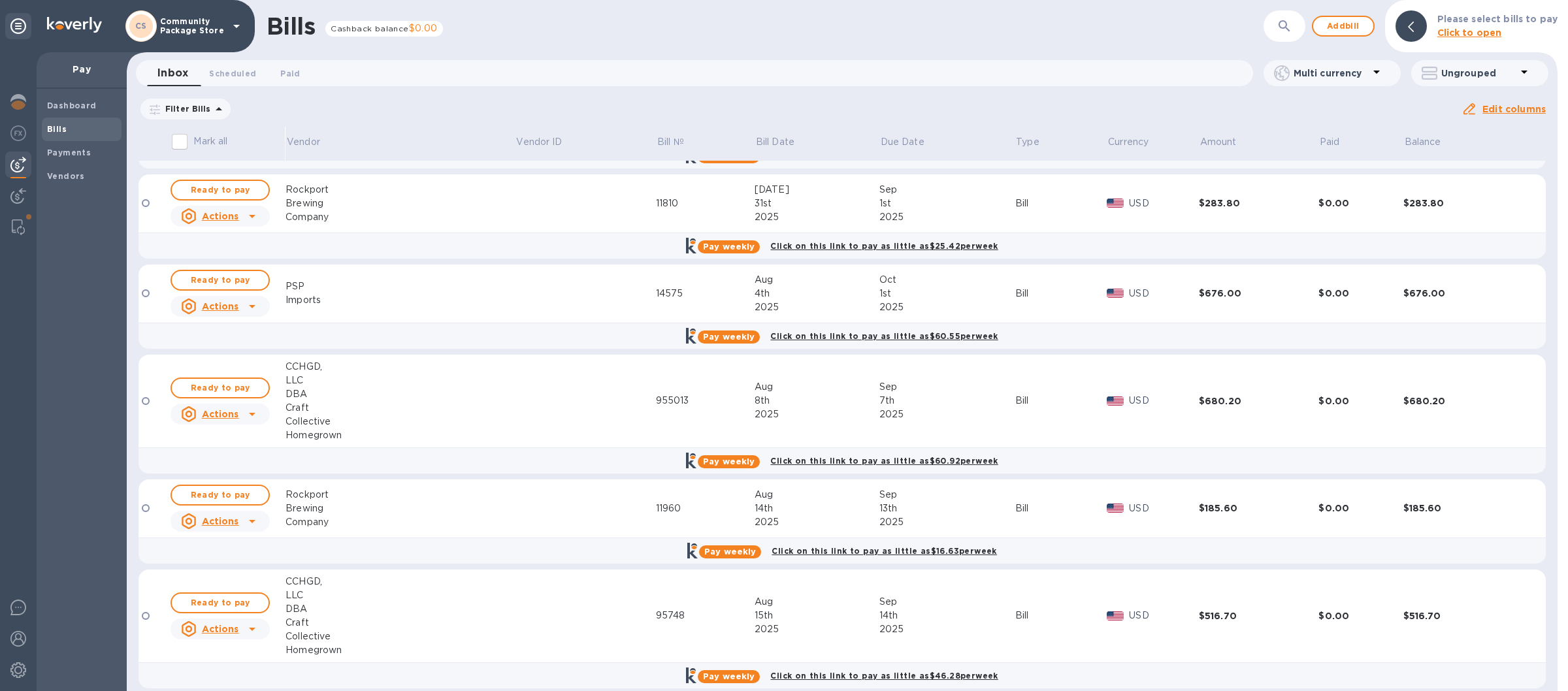
scroll to position [92, 0]
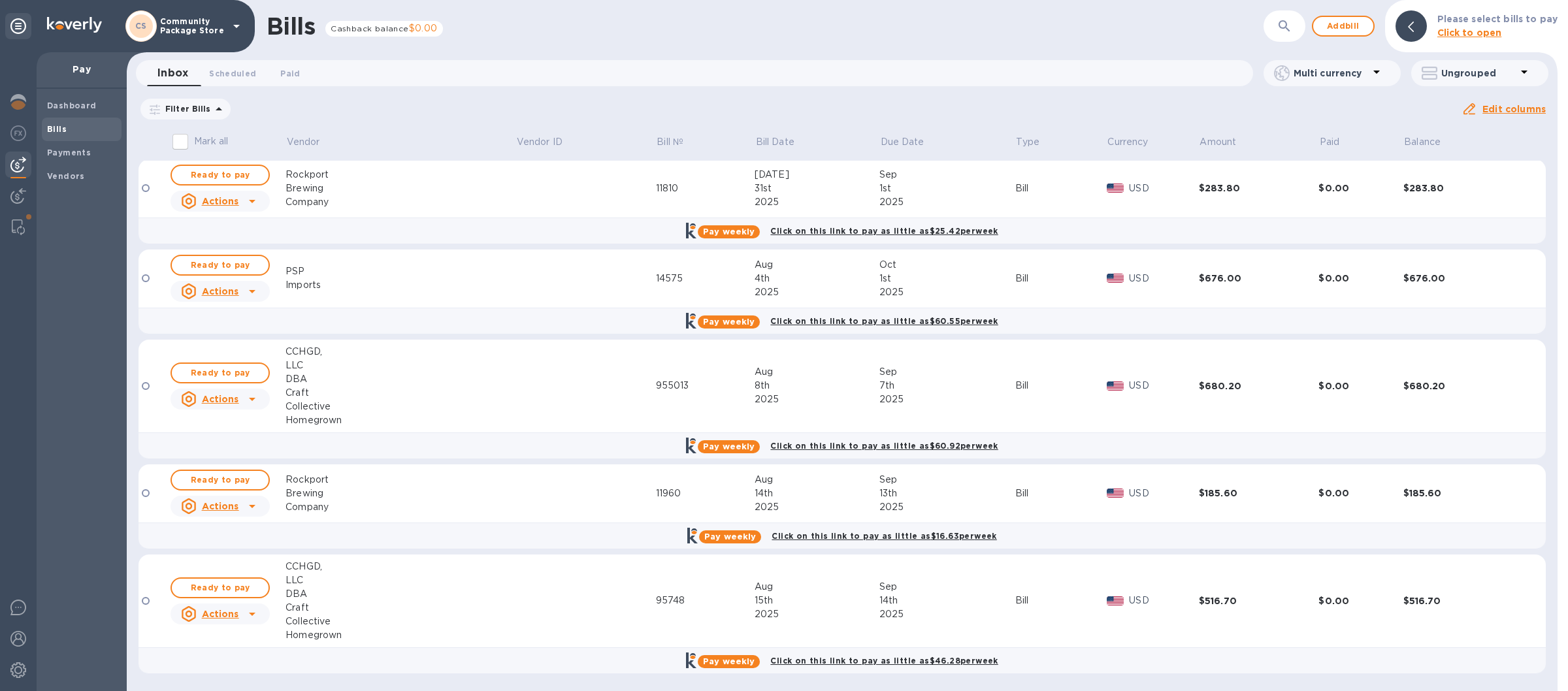
click at [235, 26] on icon at bounding box center [236, 26] width 7 height 3
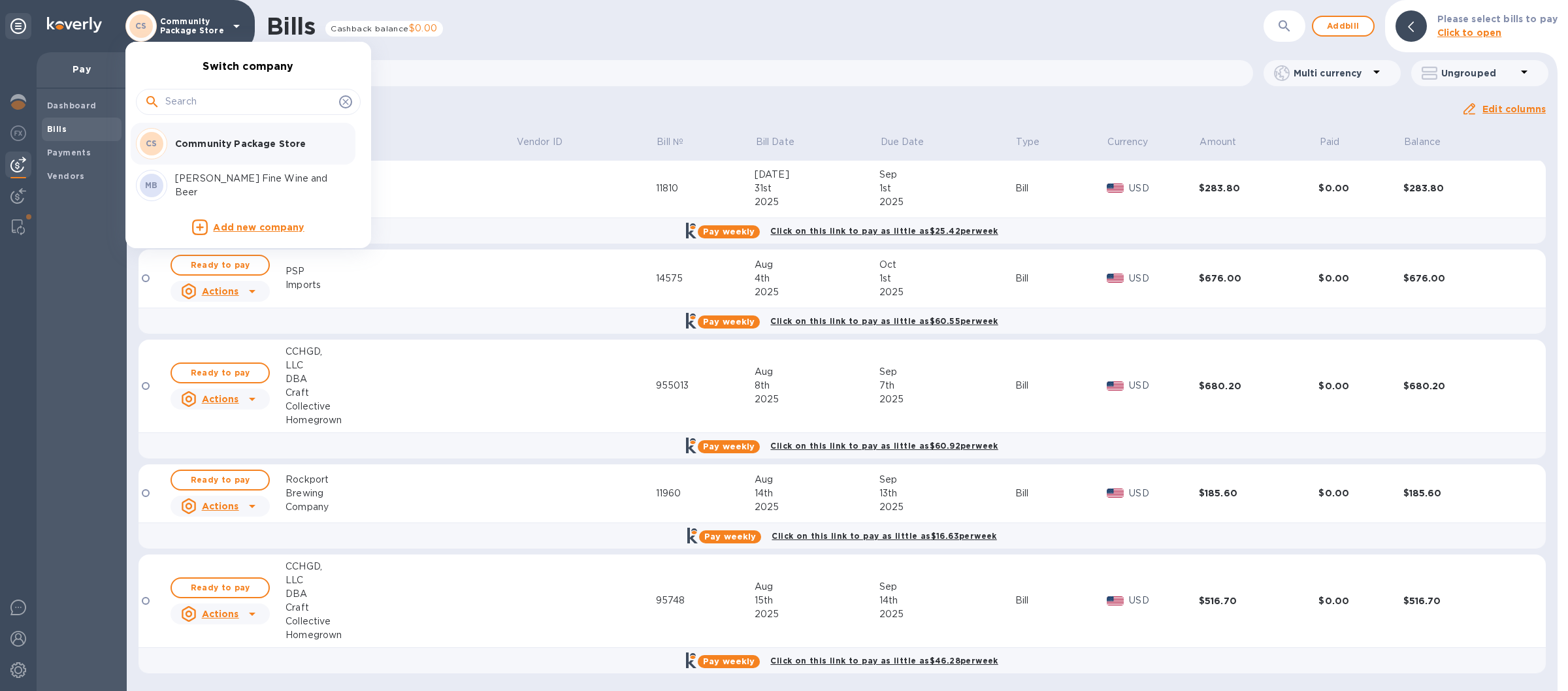
click at [200, 178] on div "MB Marcorelle's Fine Wine and Beer" at bounding box center [238, 186] width 204 height 31
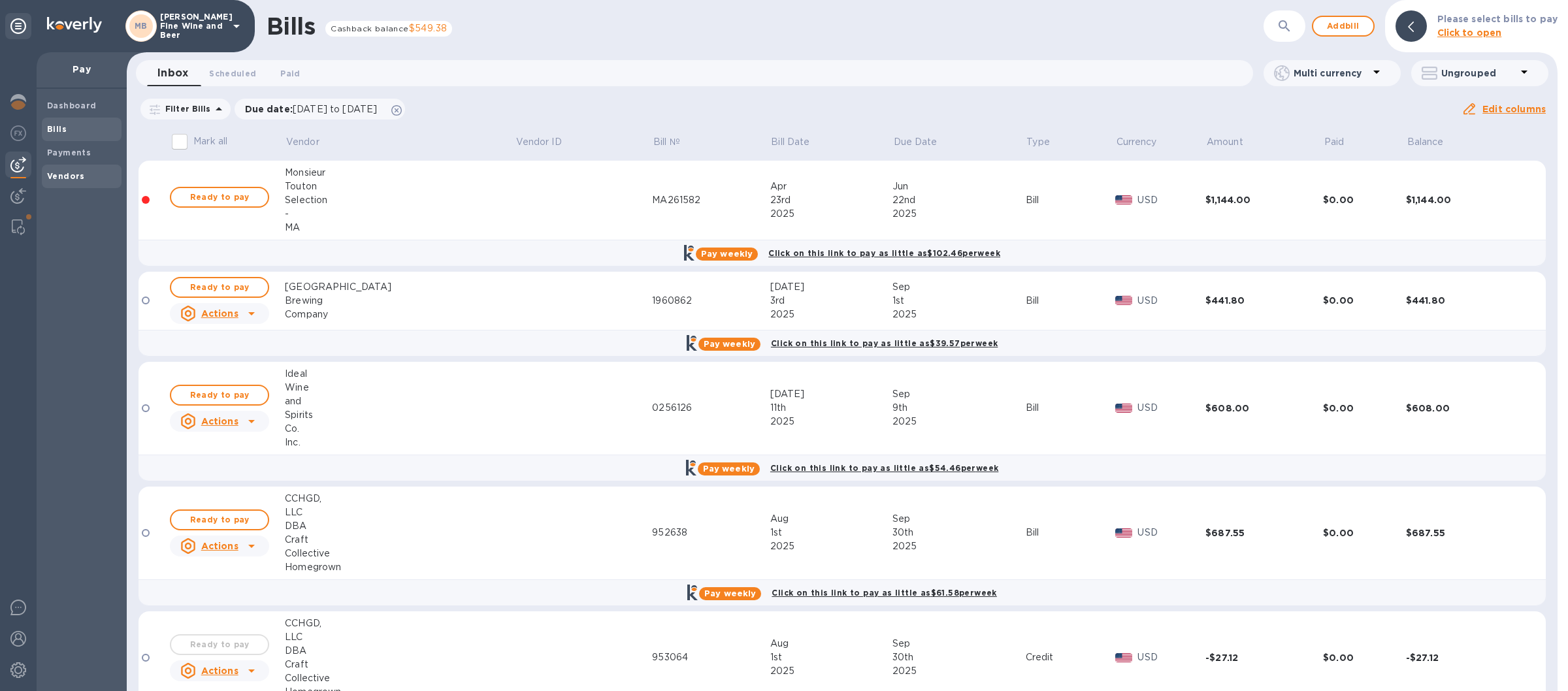
click at [84, 177] on span "Vendors" at bounding box center [82, 177] width 69 height 13
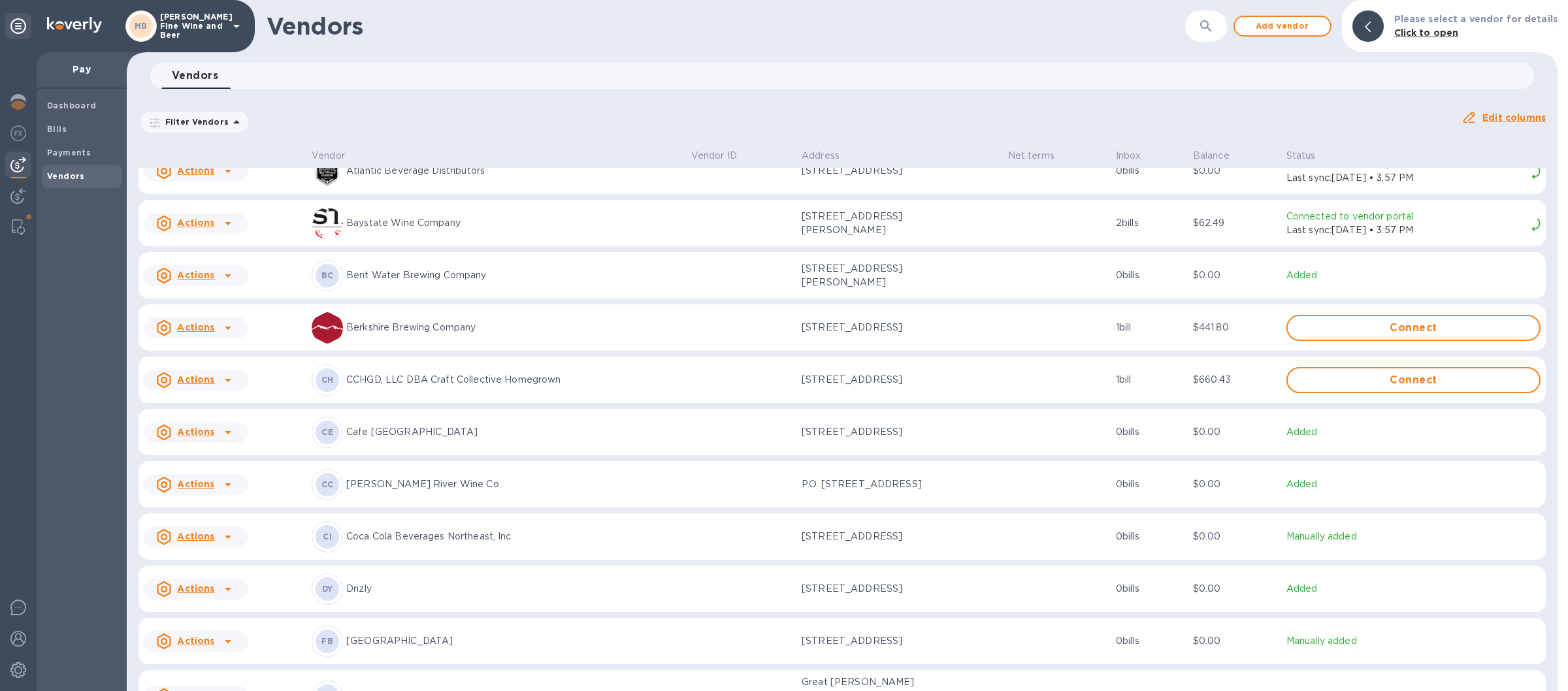
scroll to position [305, 0]
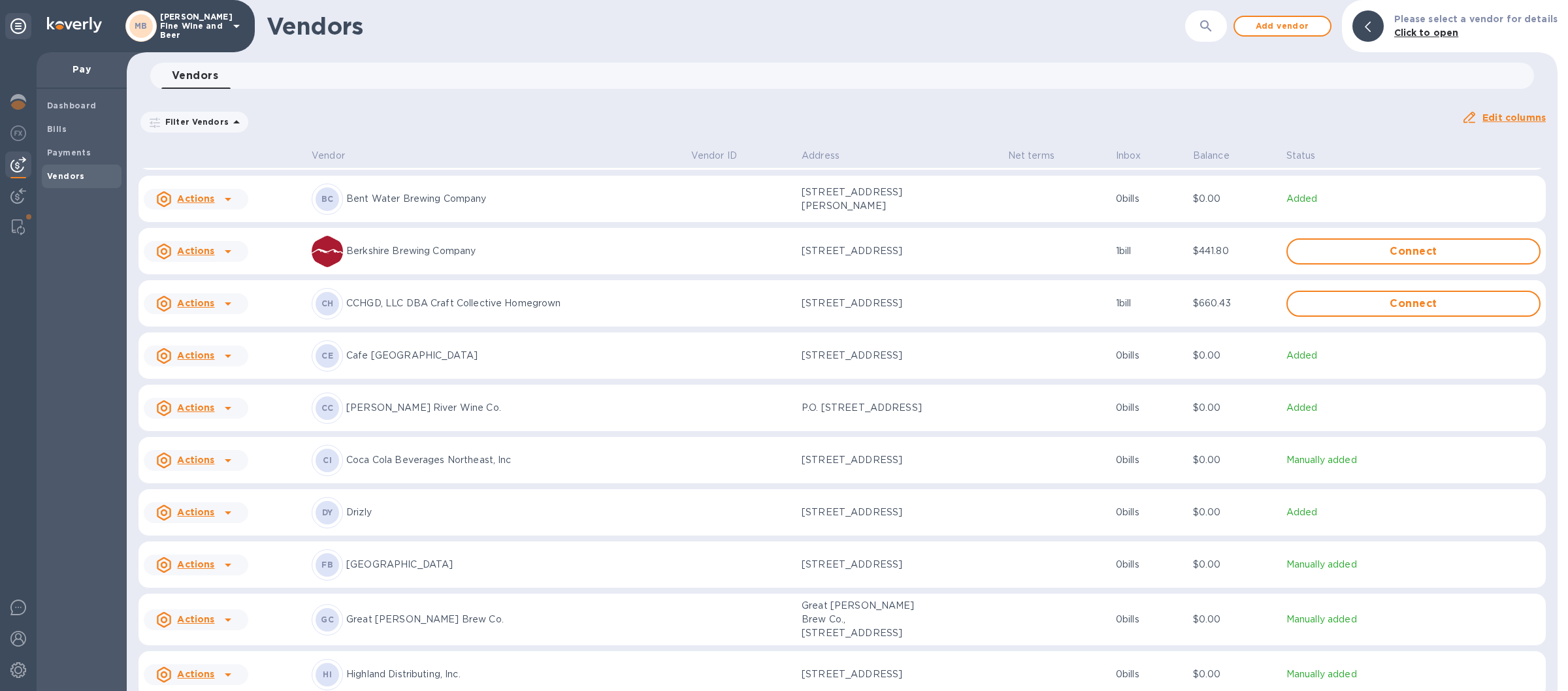
click at [482, 310] on p "CCHGD, LLC DBA Craft Collective Homegrown" at bounding box center [513, 303] width 335 height 14
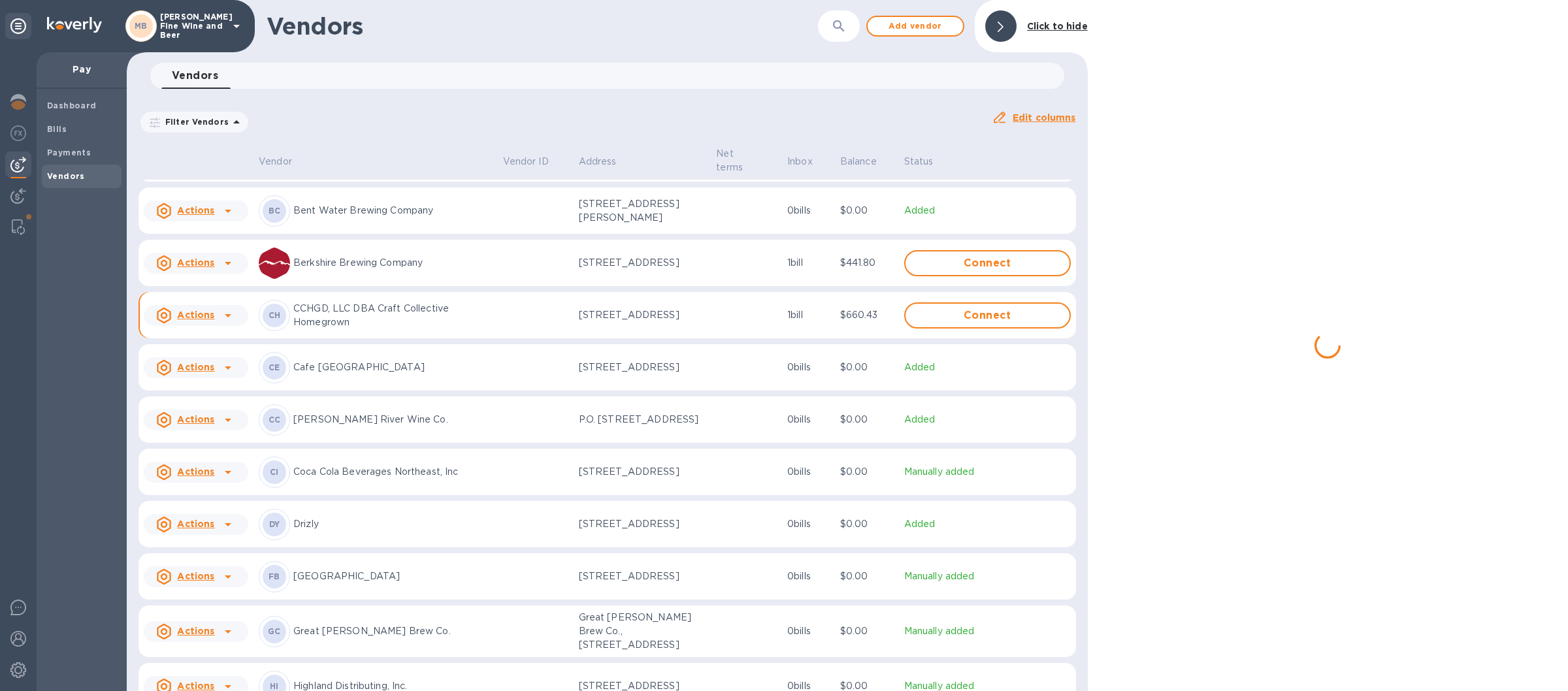
scroll to position [320, 0]
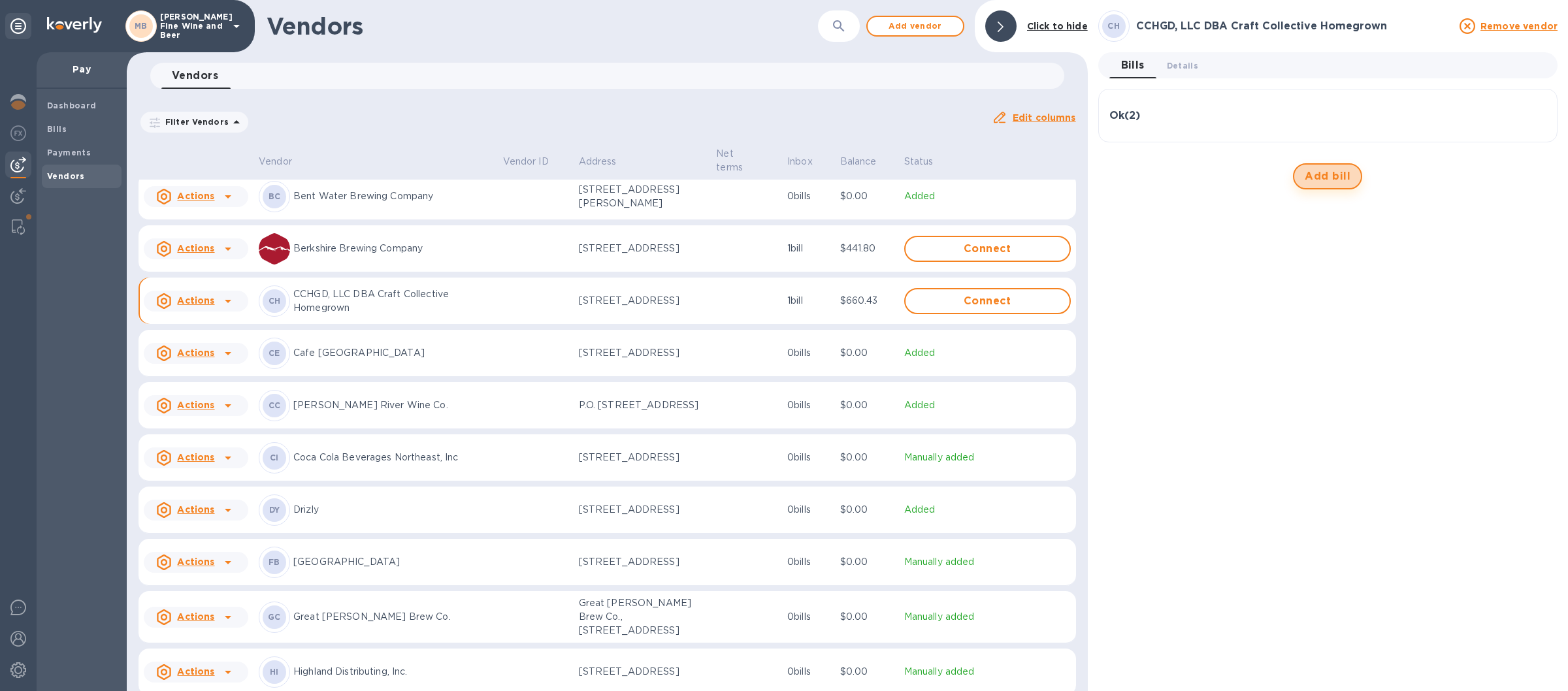
click at [1334, 174] on span "Add bill" at bounding box center [1327, 176] width 45 height 16
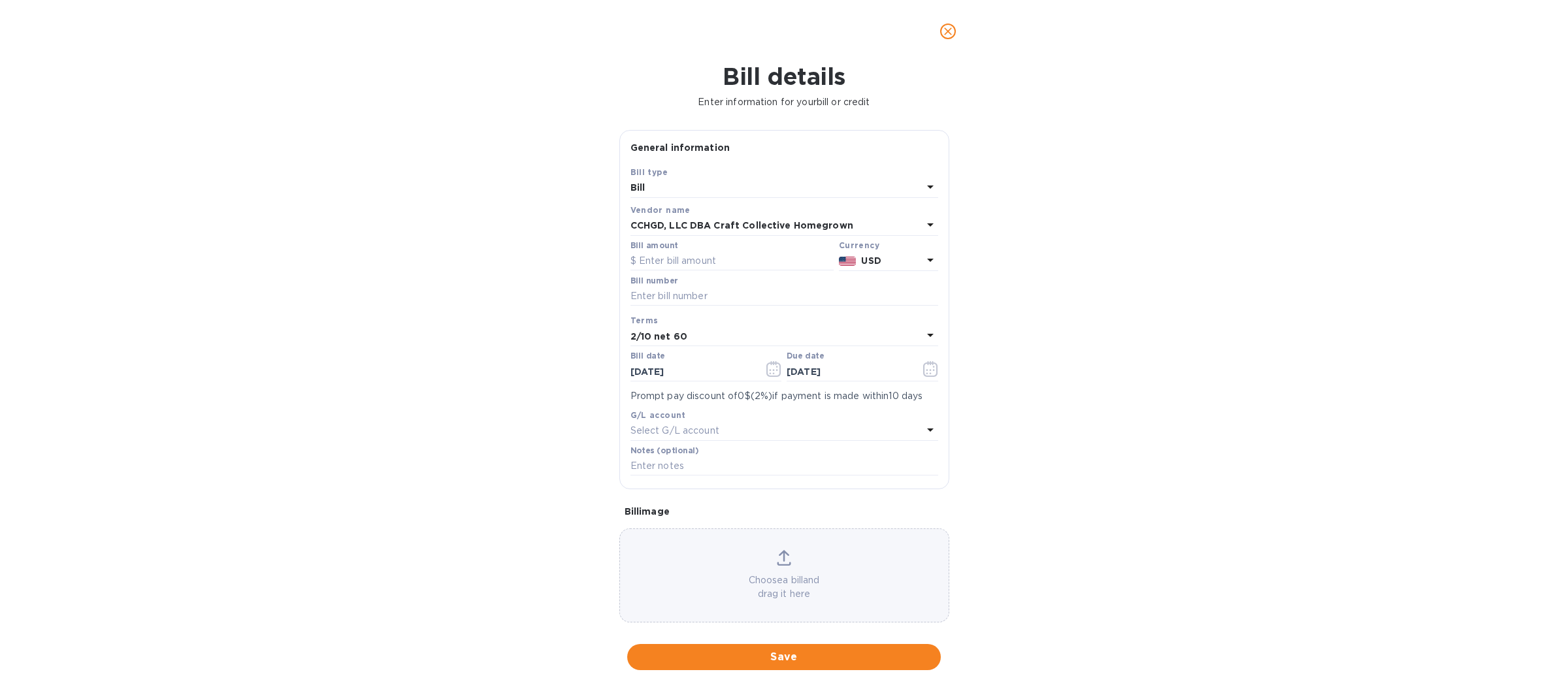
type input "10/17/2025"
click at [658, 263] on input "text" at bounding box center [732, 261] width 203 height 20
click at [950, 29] on icon "close" at bounding box center [948, 31] width 13 height 13
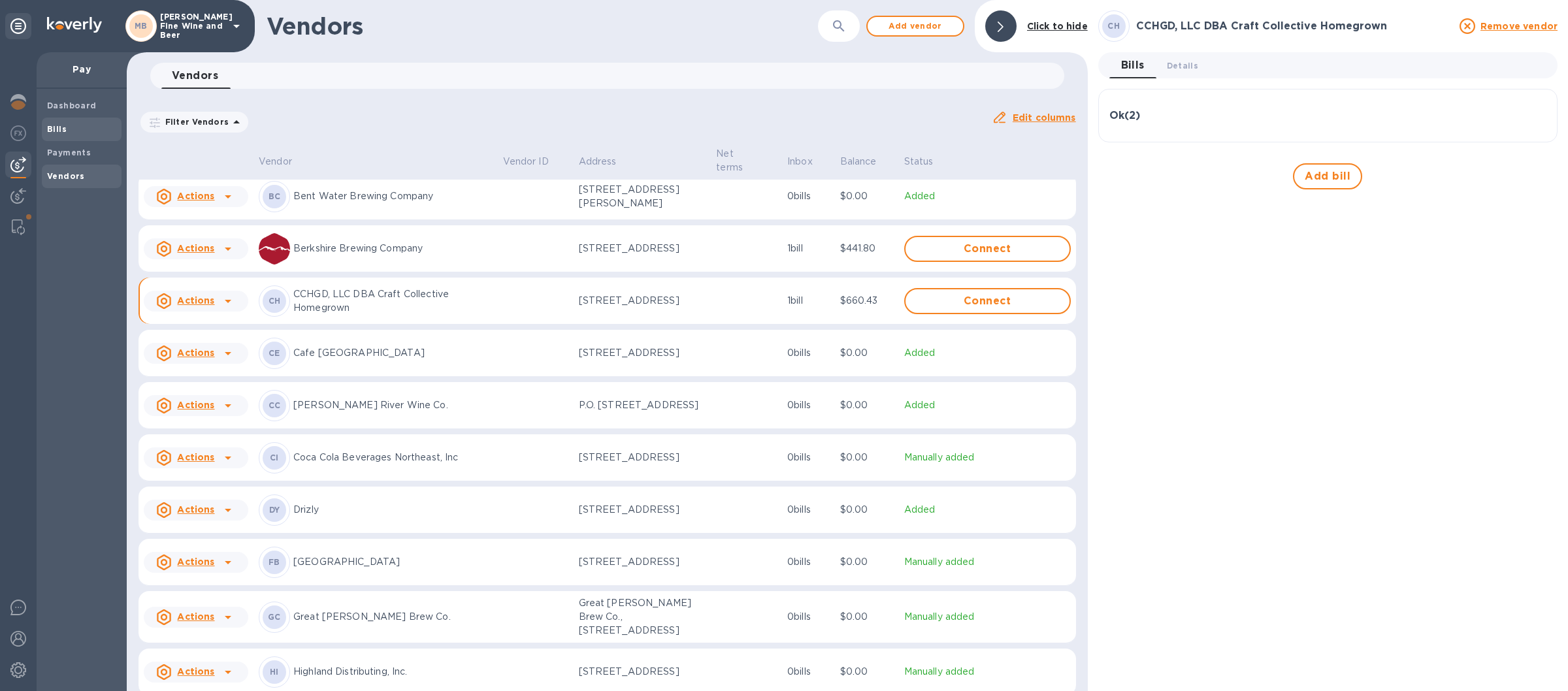
click at [97, 121] on div "Bills" at bounding box center [82, 129] width 79 height 23
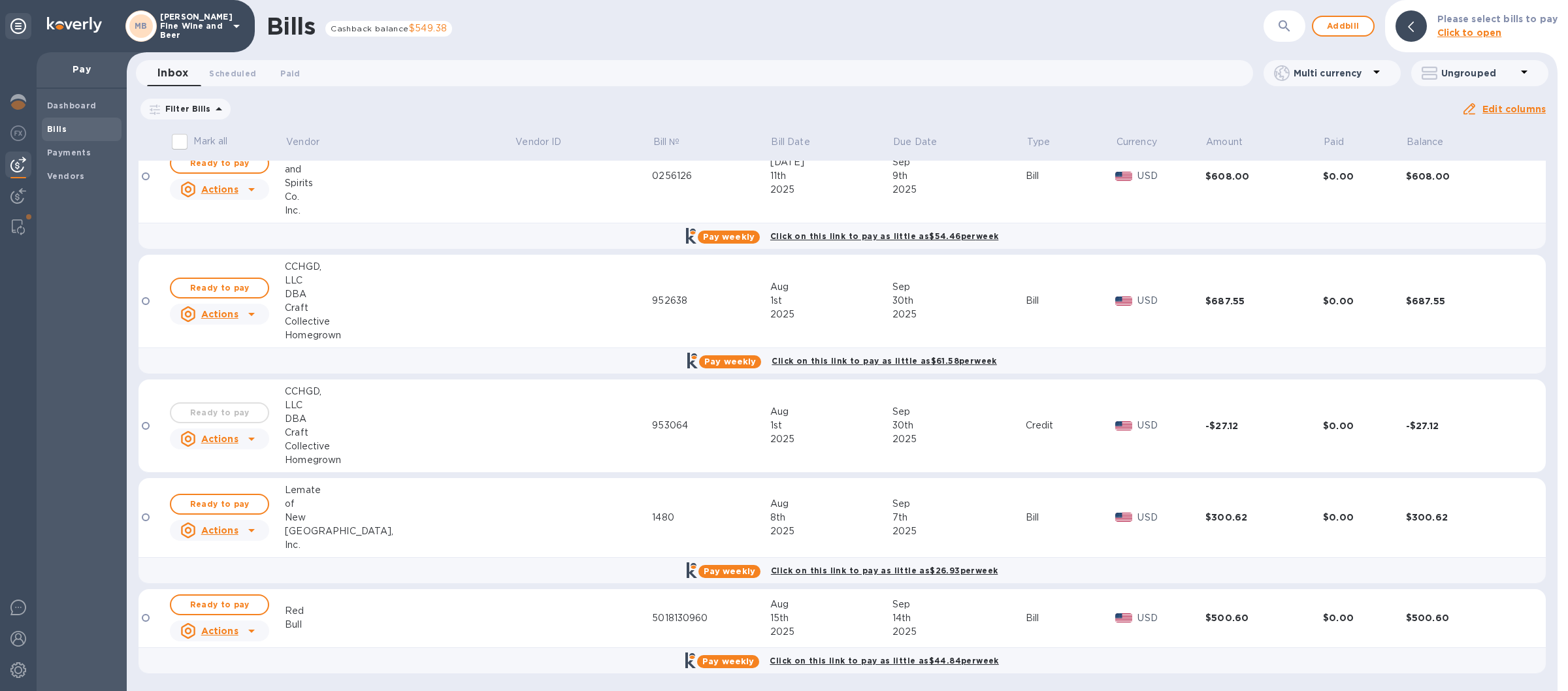
scroll to position [233, 0]
click at [23, 641] on img at bounding box center [18, 638] width 16 height 16
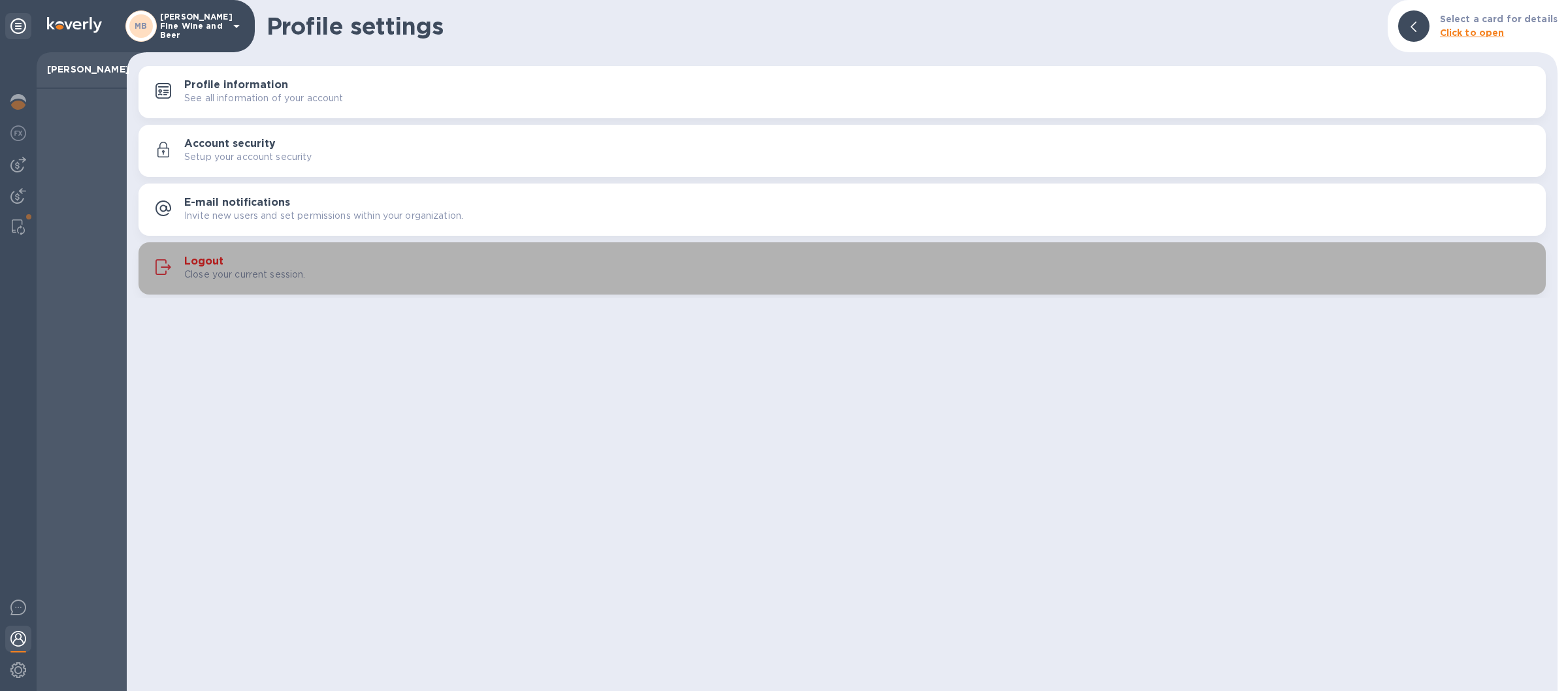
click at [541, 267] on div "Logout Close your current session." at bounding box center [860, 268] width 1352 height 26
